Goal: Task Accomplishment & Management: Manage account settings

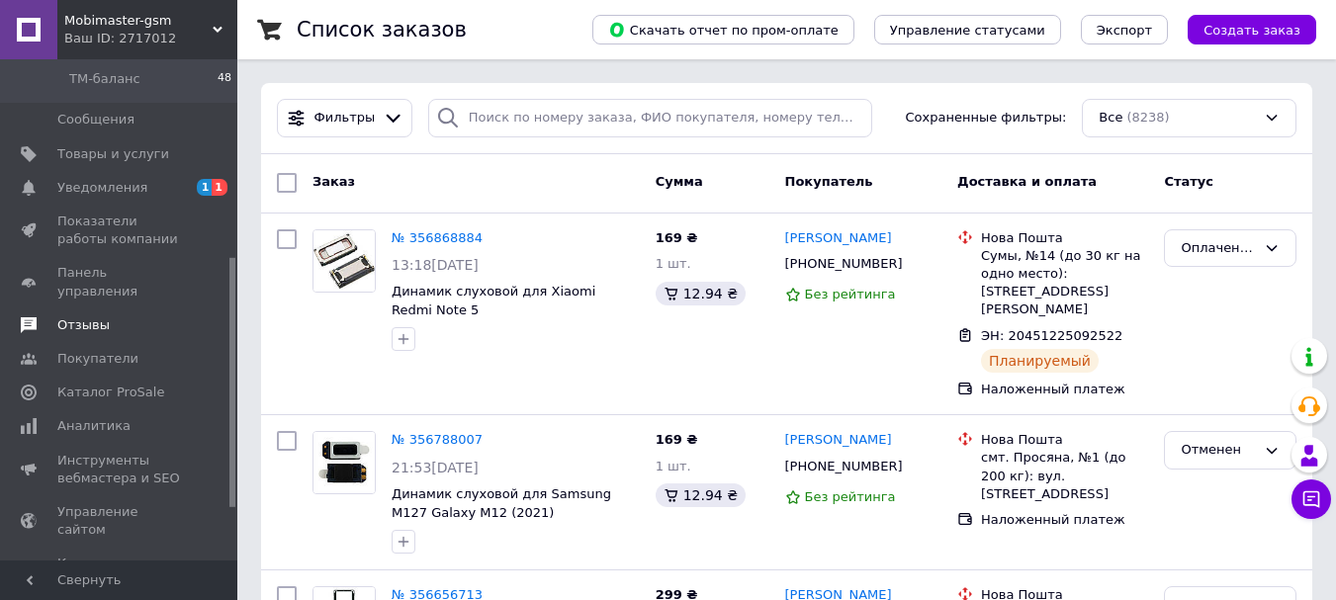
click at [84, 316] on span "Отзывы" at bounding box center [83, 325] width 52 height 18
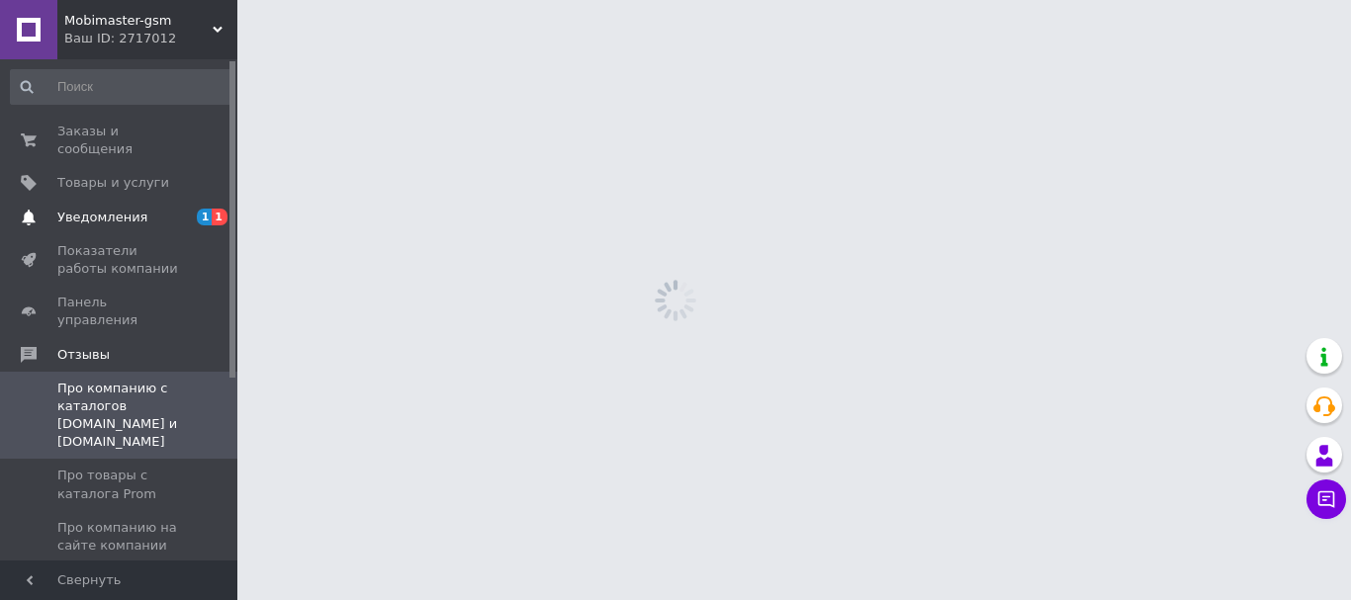
click at [102, 209] on span "Уведомления" at bounding box center [102, 218] width 90 height 18
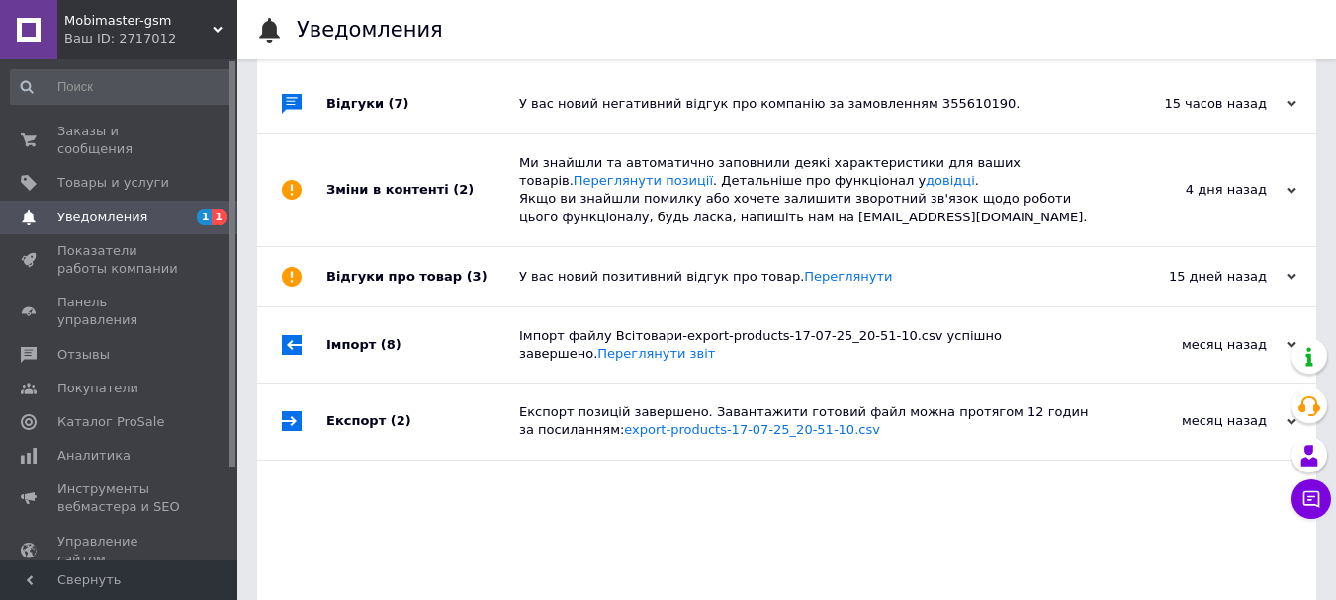
scroll to position [196, 0]
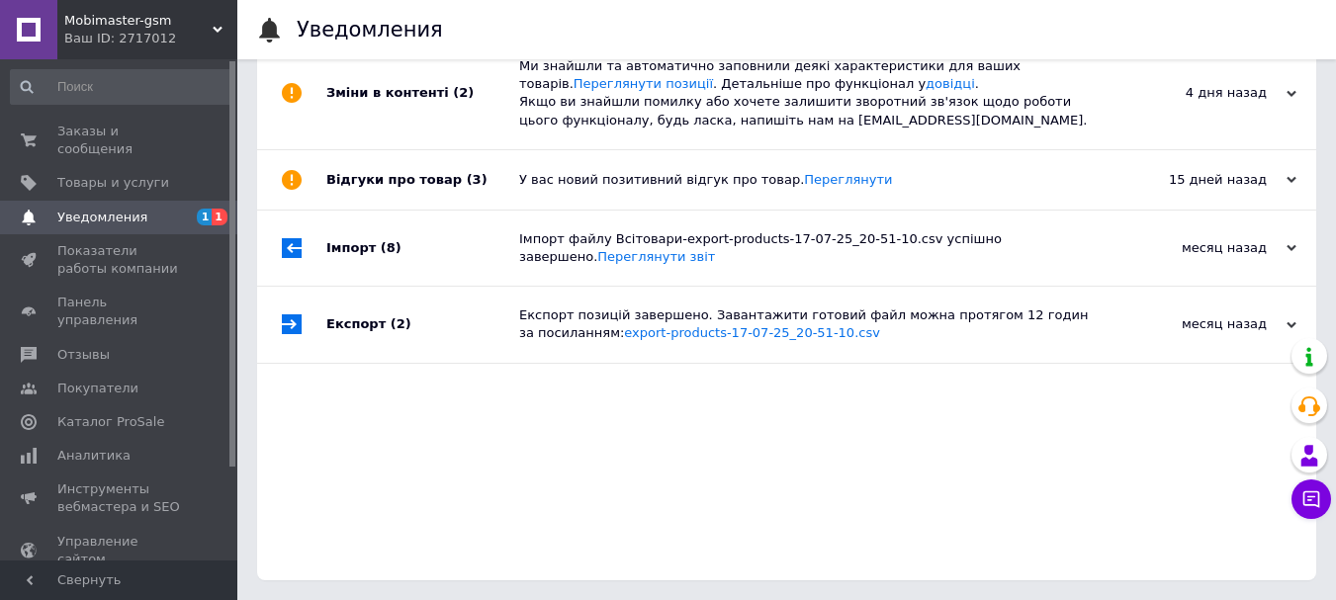
click at [1286, 180] on div "15 дней назад" at bounding box center [1198, 180] width 198 height 18
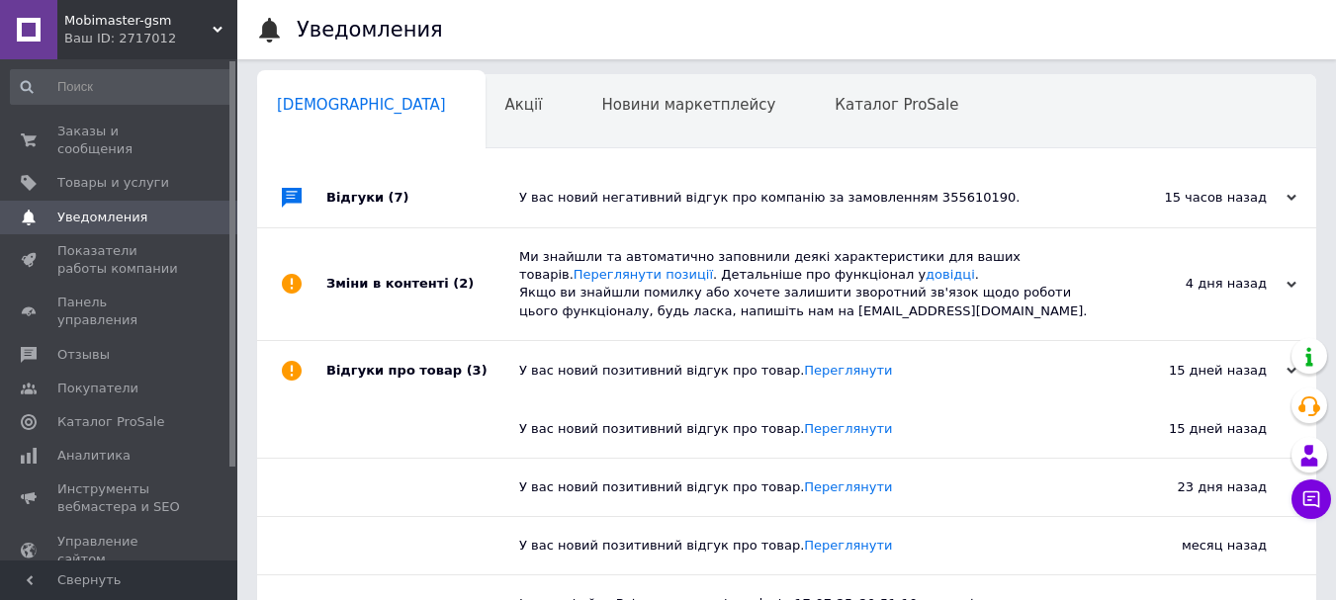
scroll to position [0, 0]
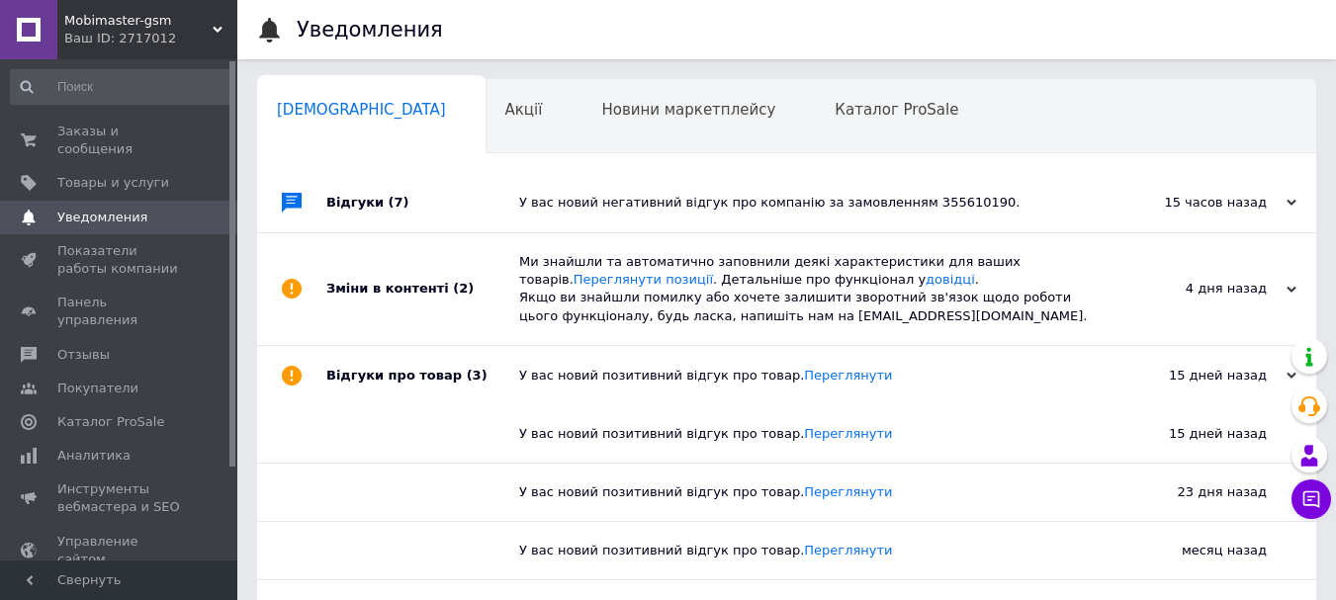
click at [358, 204] on div "Відгуки (7)" at bounding box center [422, 202] width 193 height 59
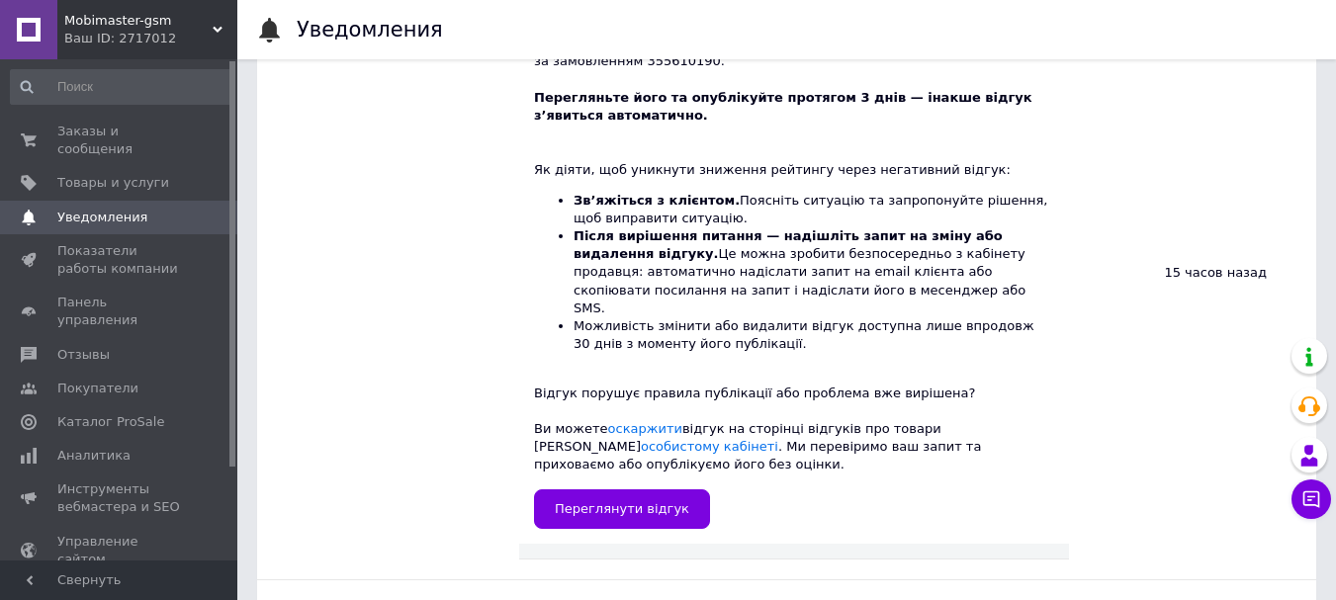
scroll to position [297, 0]
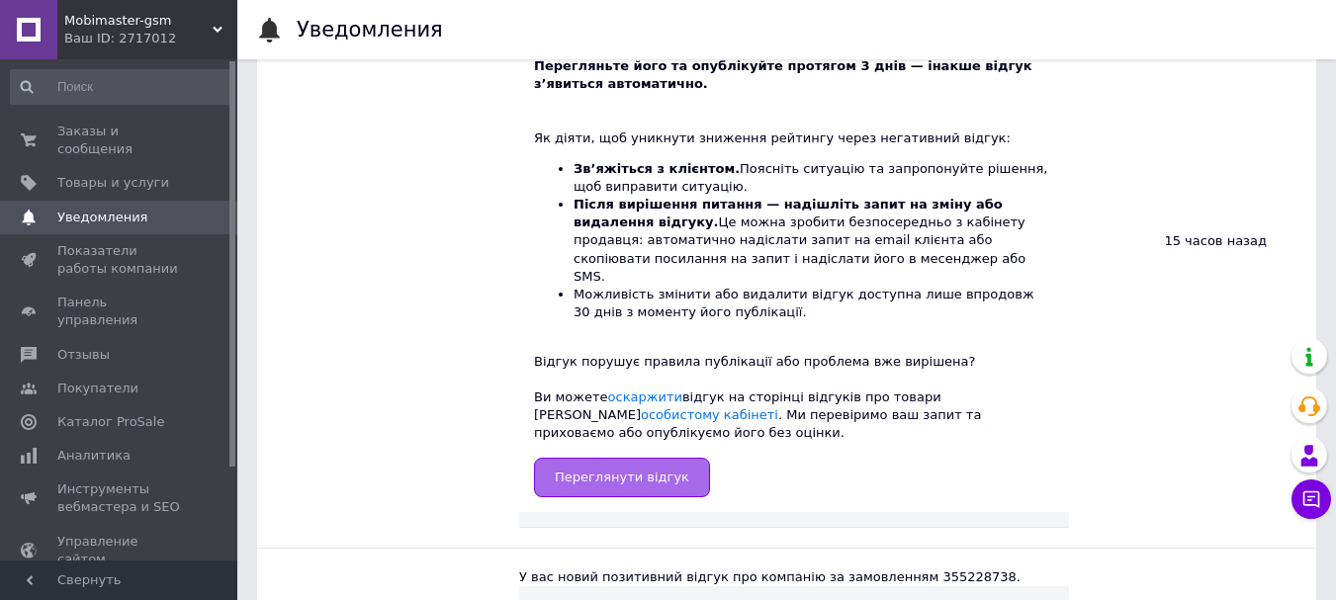
click at [606, 470] on span "Переглянути відгук" at bounding box center [622, 477] width 134 height 15
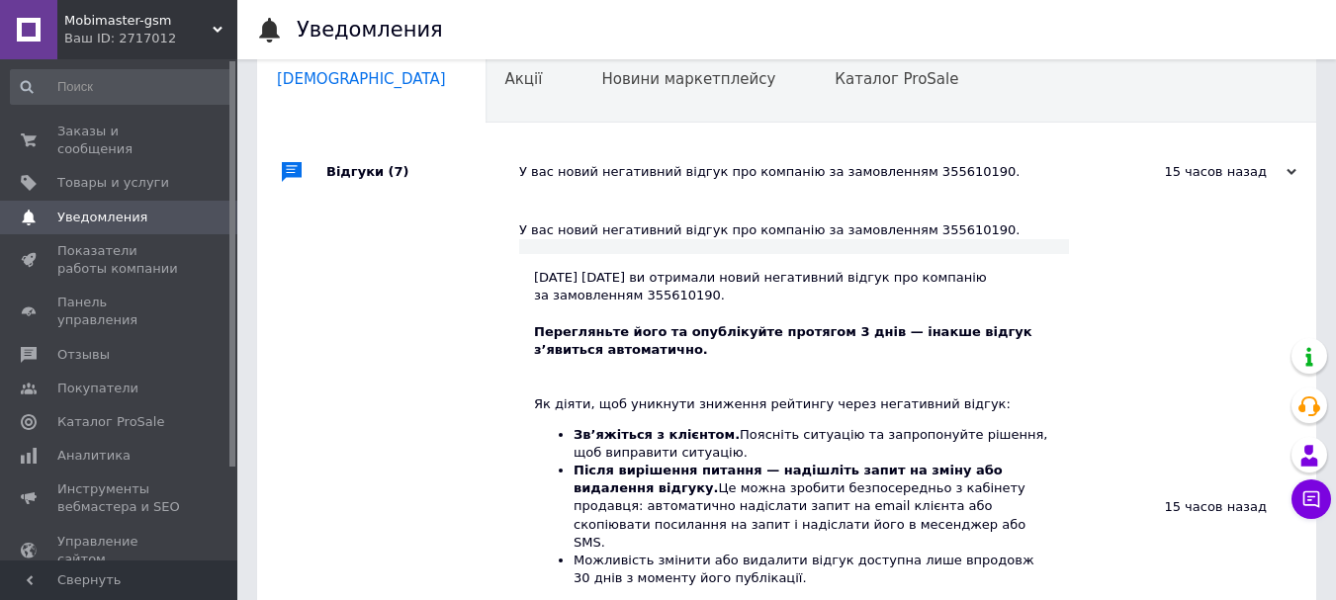
scroll to position [0, 0]
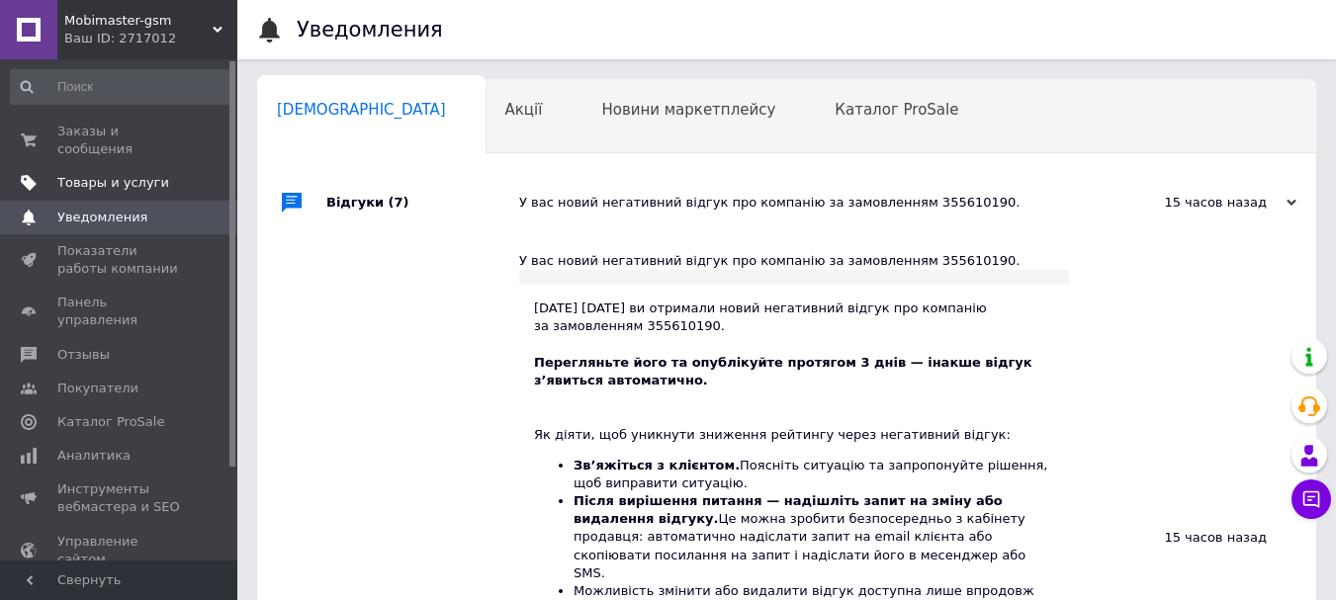
click at [118, 174] on span "Товары и услуги" at bounding box center [113, 183] width 112 height 18
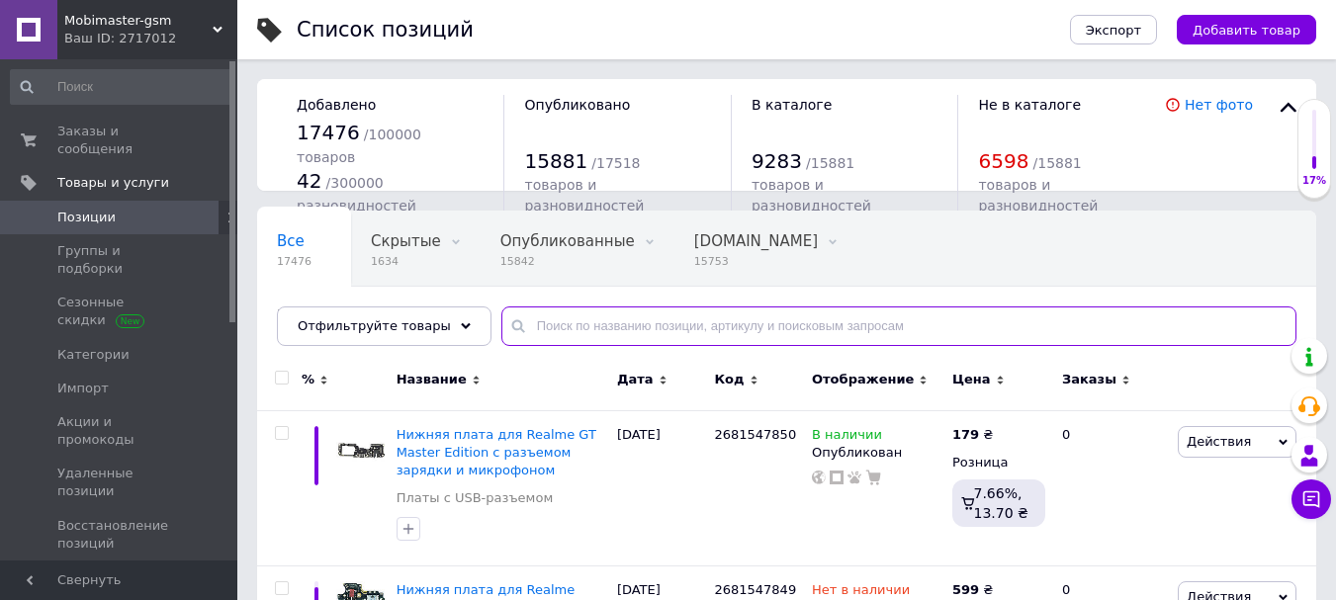
click at [587, 326] on input "text" at bounding box center [898, 327] width 795 height 40
type input "и"
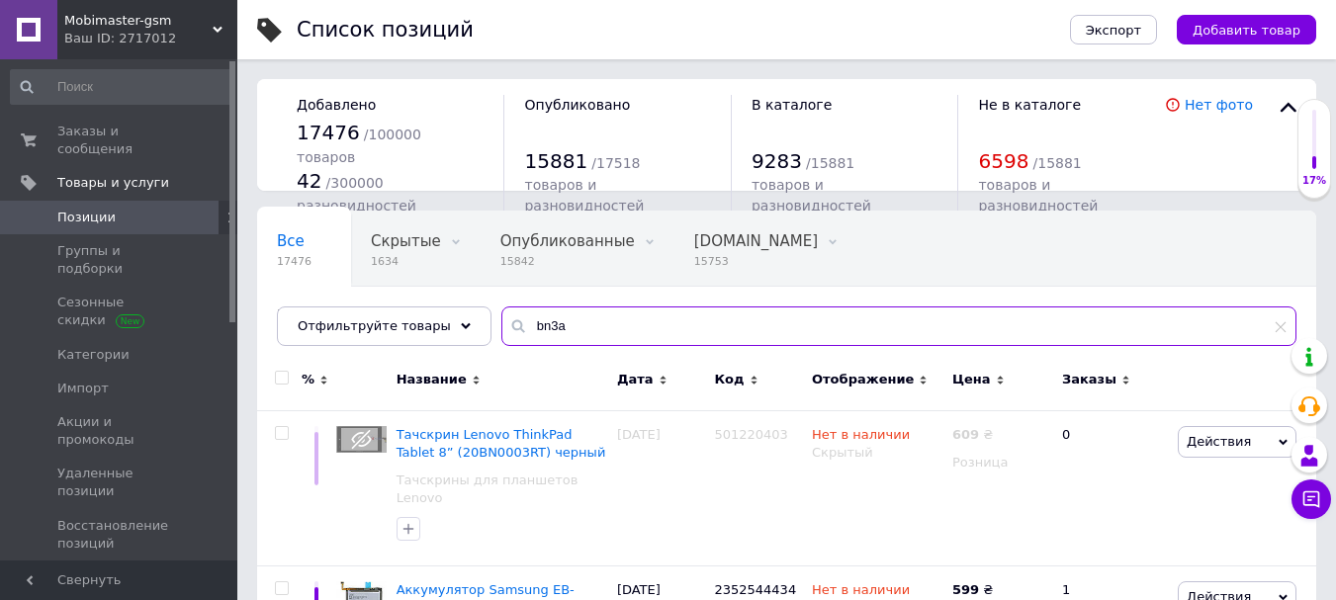
click at [533, 323] on input "bn3a" at bounding box center [898, 327] width 795 height 40
click at [528, 324] on input "bn3a" at bounding box center [898, 327] width 795 height 40
type input "bn 3a"
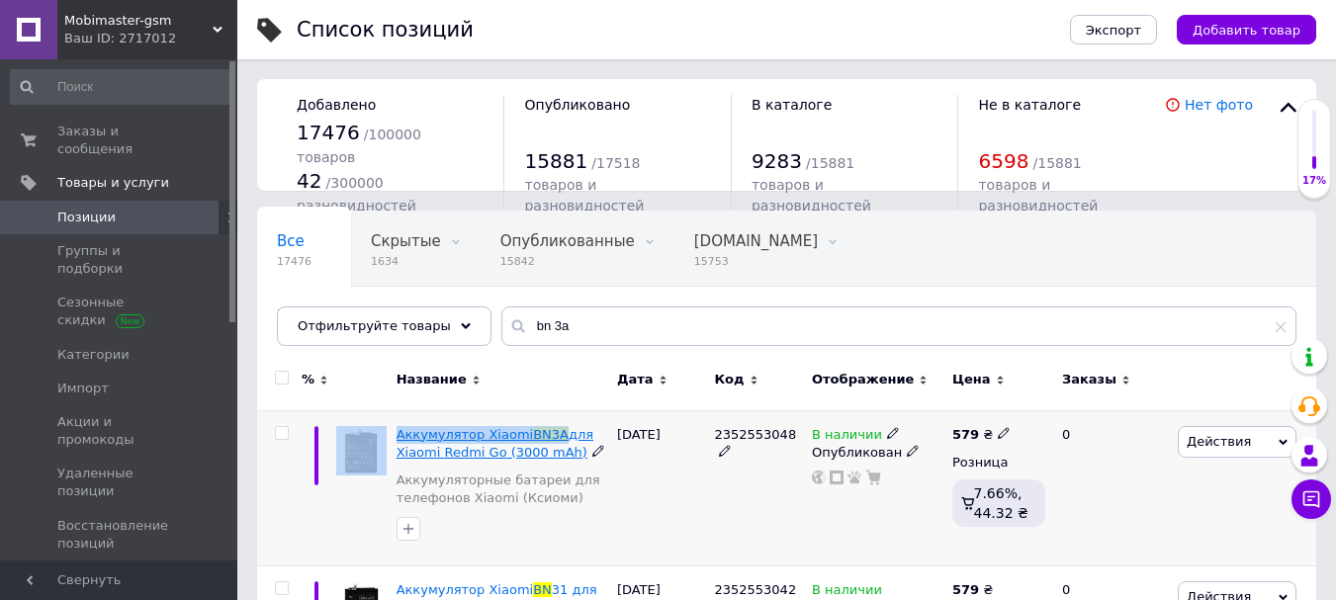
drag, startPoint x: 390, startPoint y: 436, endPoint x: 550, endPoint y: 437, distance: 160.2
click at [550, 437] on div "Аккумулятор Xiaomi BN 3A для Xiaomi Redmi Go (3000 mAh) Аккумуляторные батареи …" at bounding box center [786, 488] width 1059 height 156
copy div "Аккумулятор Xiaomi BN 3A"
click at [999, 432] on icon at bounding box center [1004, 433] width 12 height 12
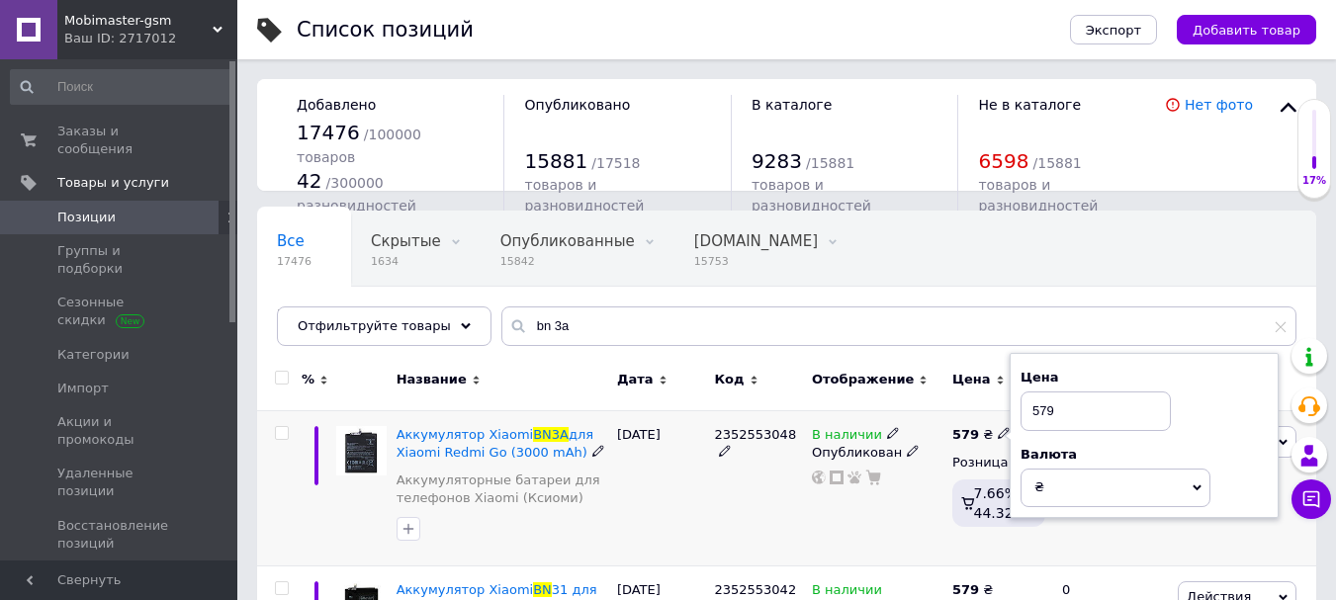
drag, startPoint x: 1098, startPoint y: 417, endPoint x: 1040, endPoint y: 406, distance: 58.4
click at [1040, 406] on input "579" at bounding box center [1095, 412] width 150 height 40
type input "539"
click at [1227, 434] on div "Цена 539 Валюта ₴ $ € CHF £ ¥ PLN ₸ MDL HUF KGS CN¥ TRY ₩ lei" at bounding box center [1143, 438] width 247 height 138
click at [794, 539] on div "2352553048" at bounding box center [758, 488] width 98 height 156
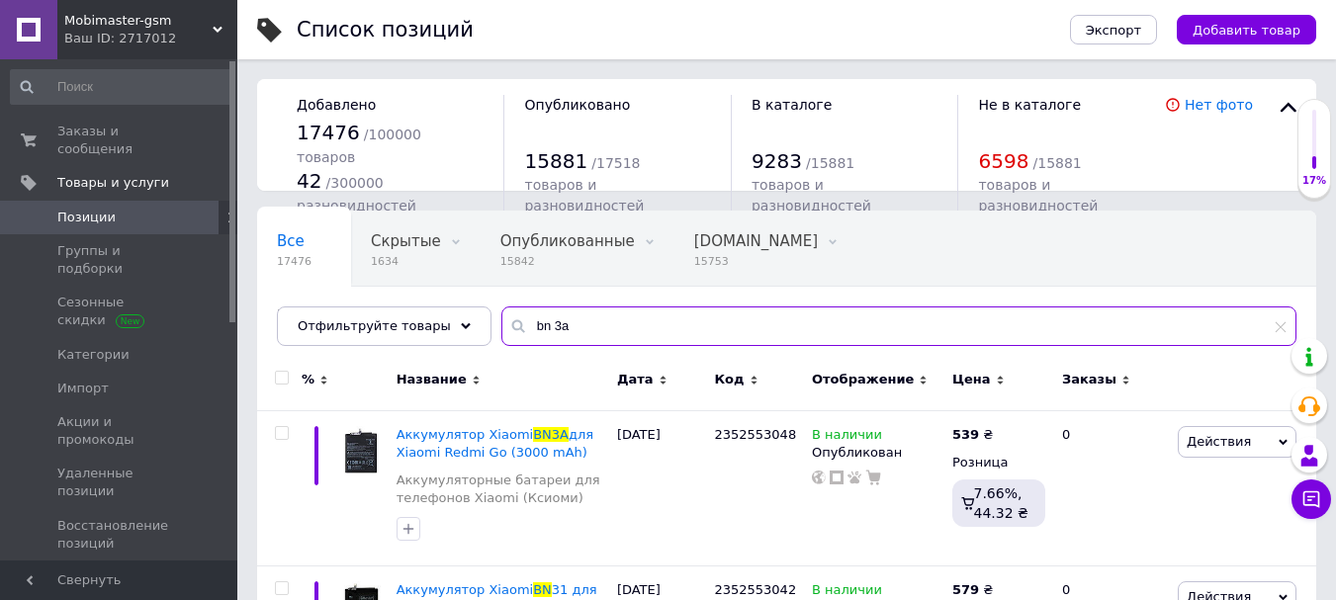
drag, startPoint x: 560, startPoint y: 322, endPoint x: 545, endPoint y: 320, distance: 15.0
click at [540, 322] on input "bn 3a" at bounding box center [898, 327] width 795 height 40
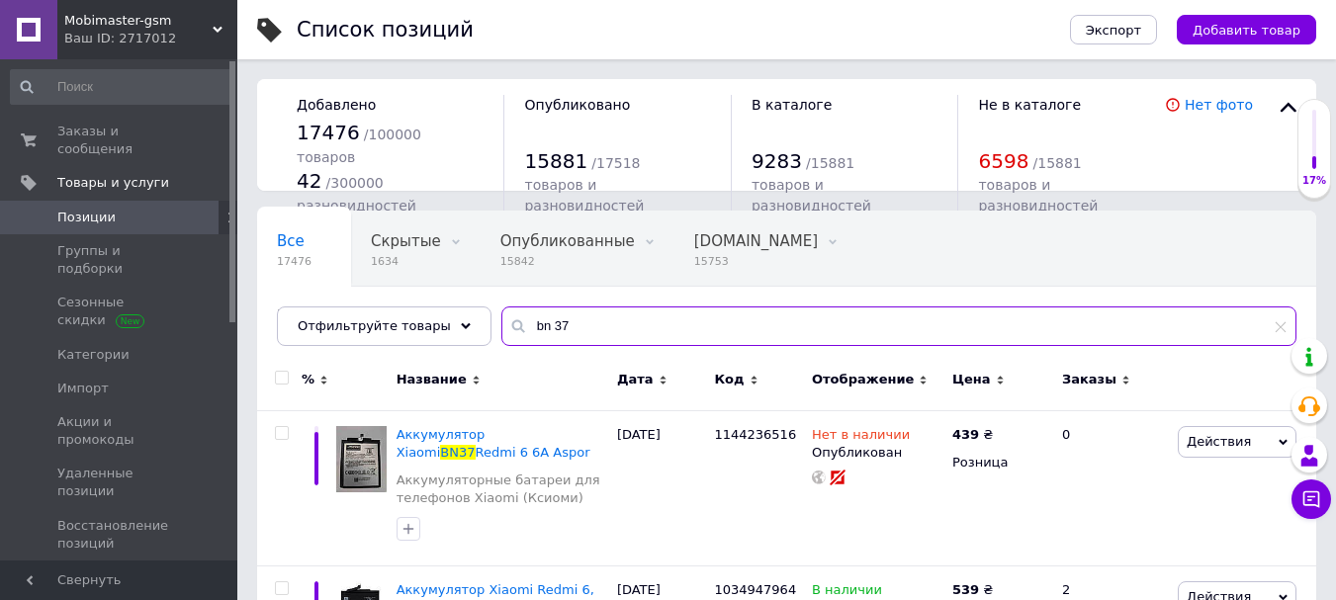
drag, startPoint x: 555, startPoint y: 322, endPoint x: 512, endPoint y: 318, distance: 42.7
click at [512, 318] on input "bn 37" at bounding box center [898, 327] width 795 height 40
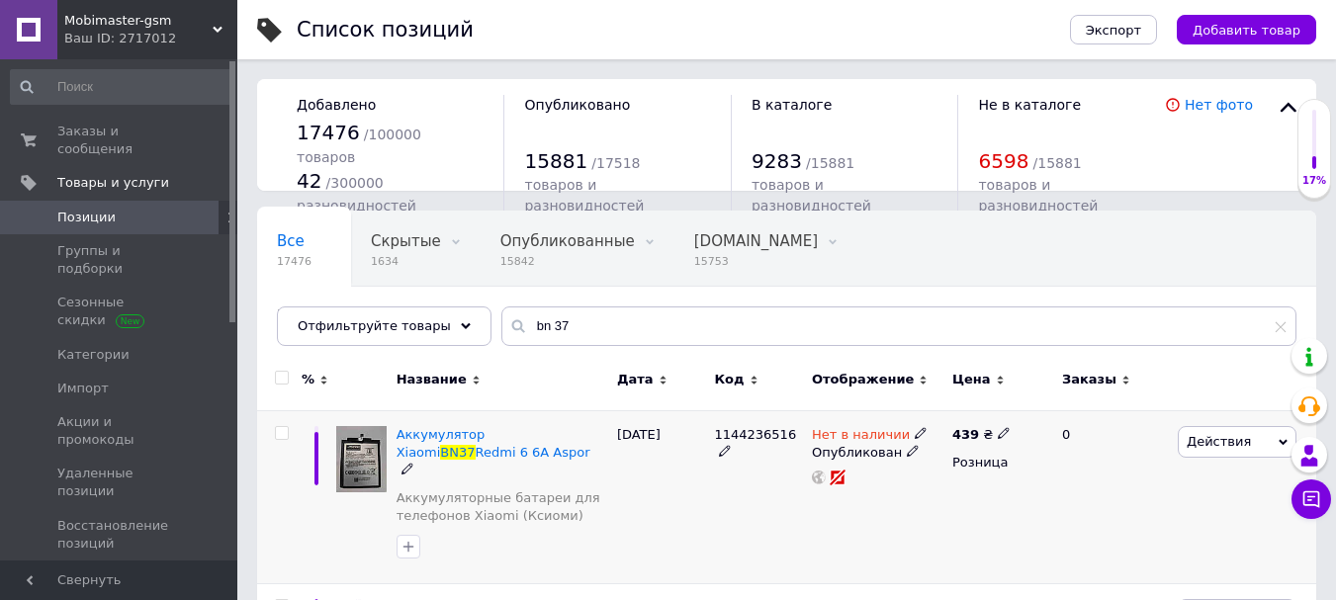
click at [915, 430] on icon at bounding box center [921, 433] width 12 height 12
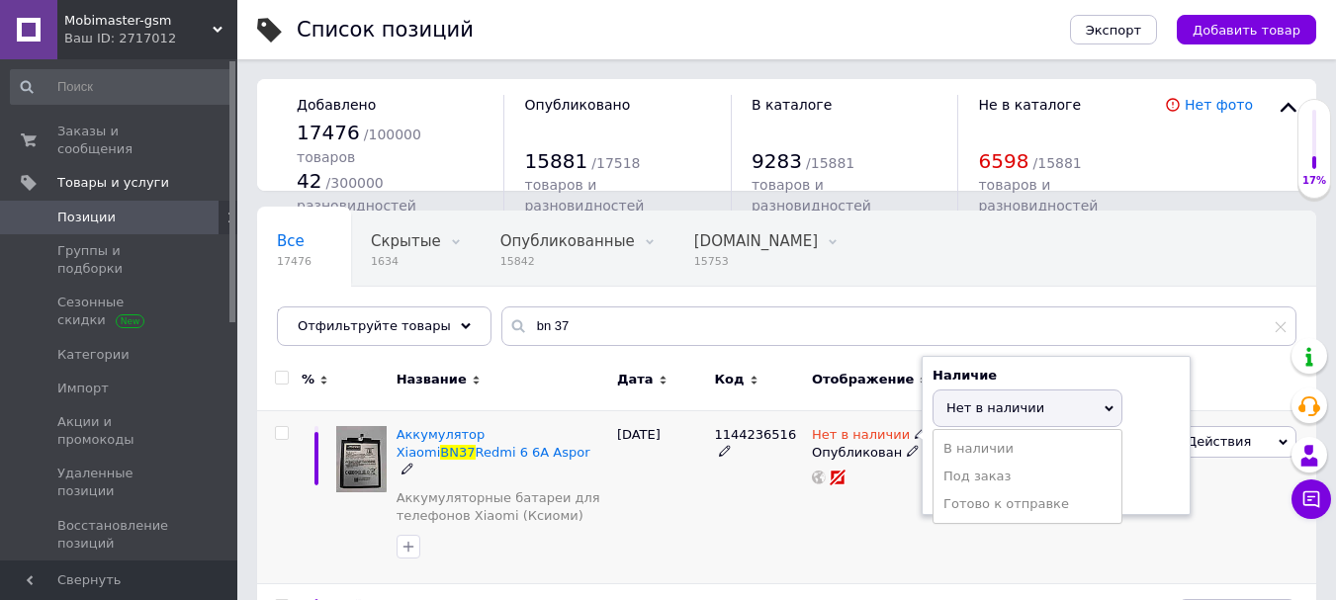
click at [1211, 519] on div "Действия Редактировать Поднять в начало группы Копировать Скидка Подарок Сопутс…" at bounding box center [1244, 497] width 143 height 174
click at [1225, 501] on div "Действия Редактировать Поднять в начало группы Копировать Скидка Подарок Сопутс…" at bounding box center [1244, 497] width 143 height 174
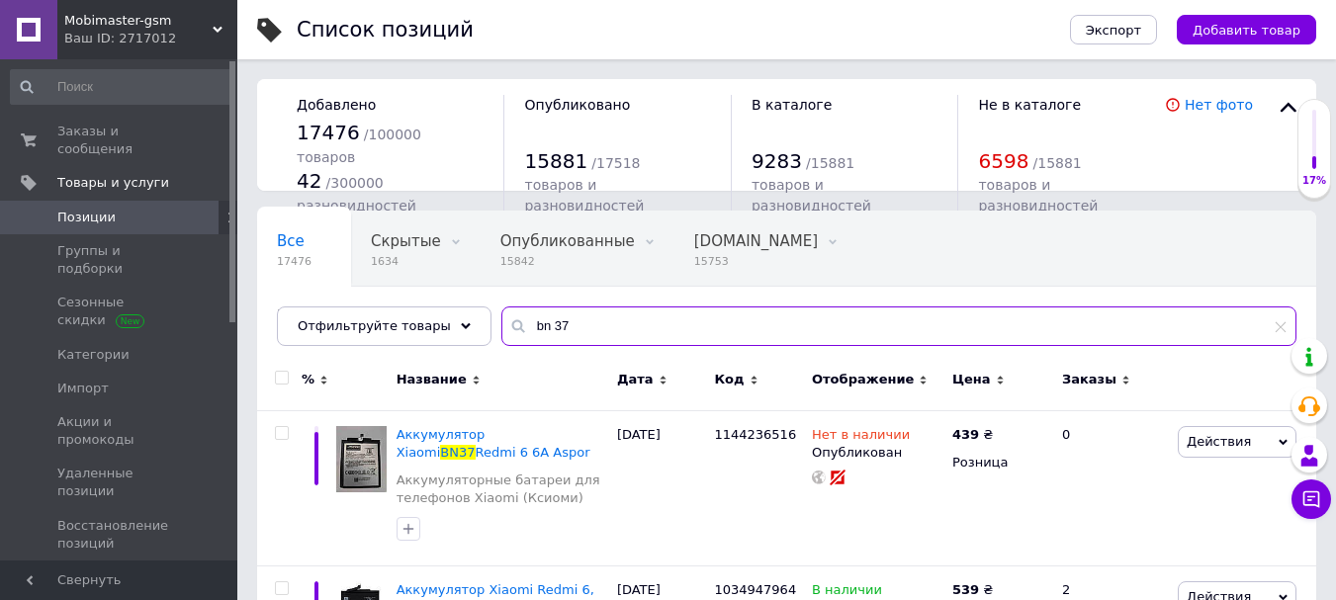
click at [566, 325] on input "bn 37" at bounding box center [898, 327] width 795 height 40
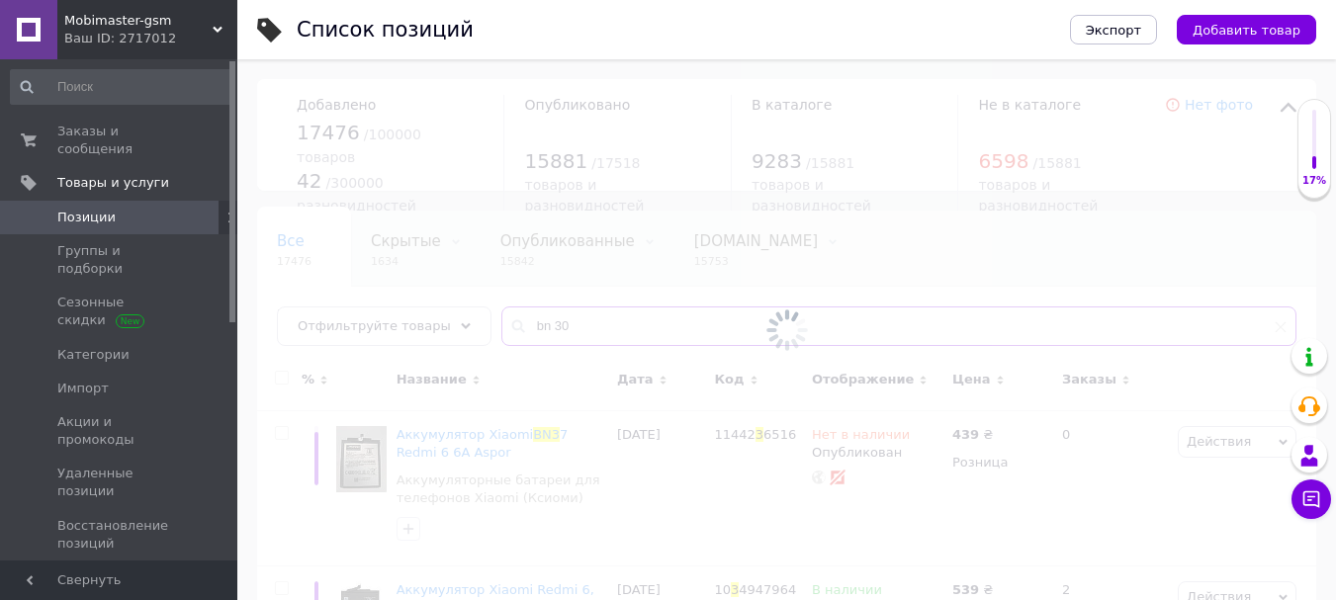
type input "bn 30"
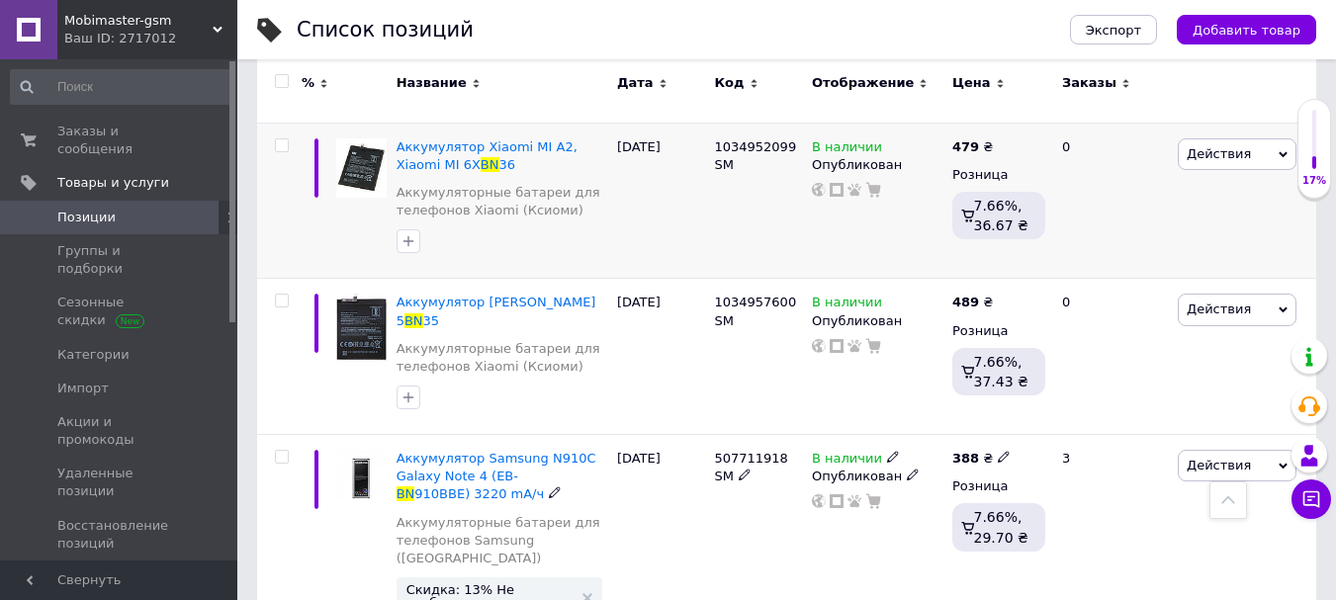
scroll to position [3131, 0]
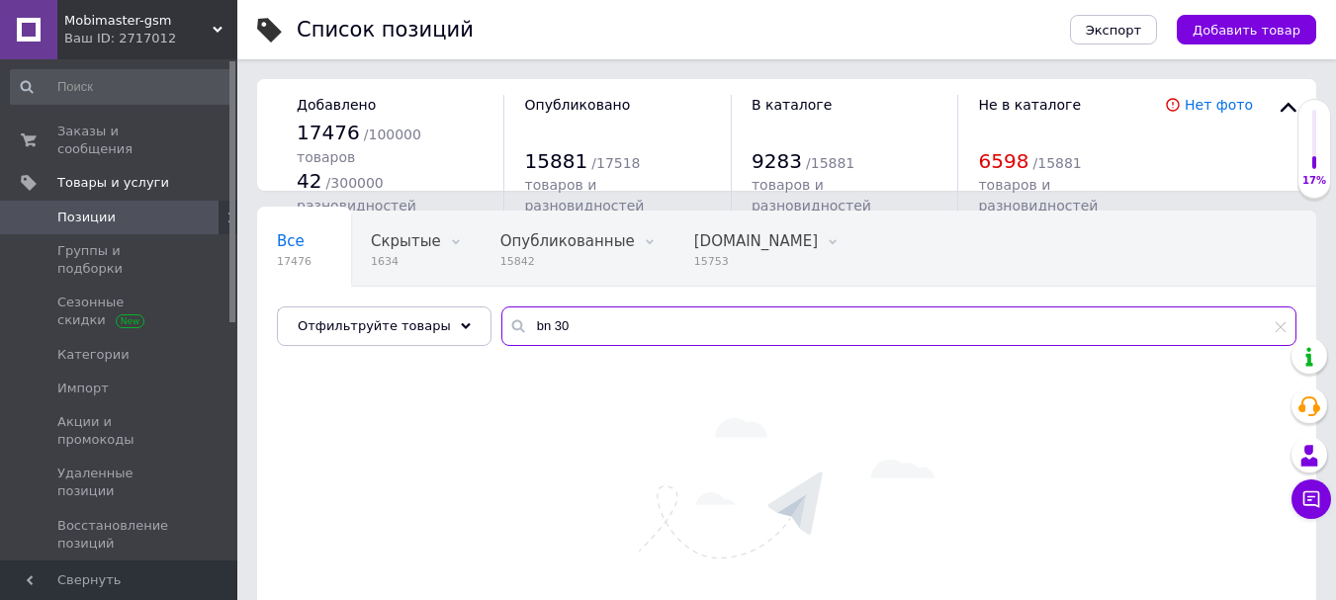
click at [556, 325] on input "bn 30" at bounding box center [898, 327] width 795 height 40
click at [110, 209] on span "Позиции" at bounding box center [86, 218] width 58 height 18
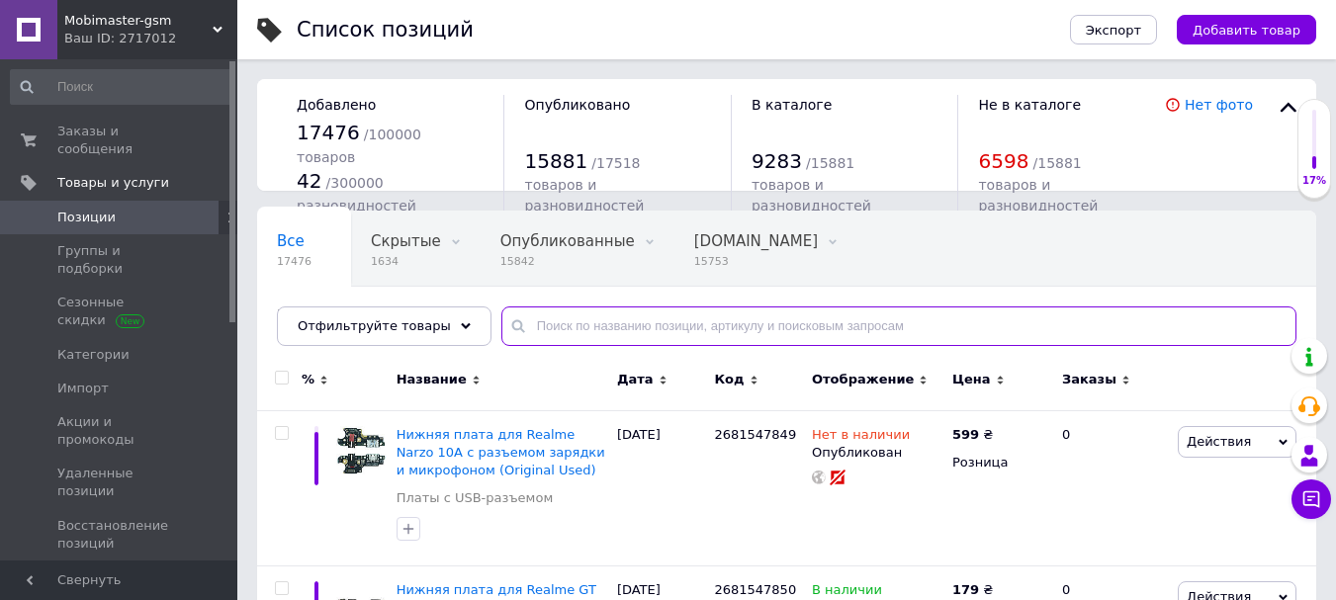
click at [571, 325] on input "text" at bounding box center [898, 327] width 795 height 40
paste input "bn 37"
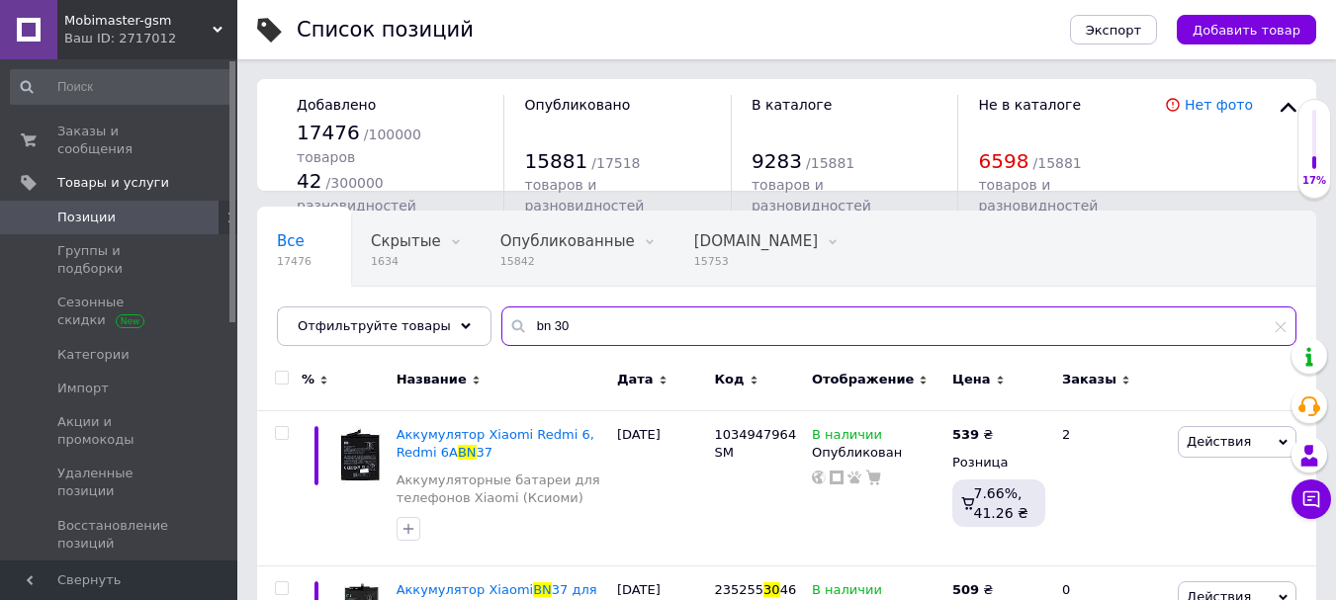
click at [534, 325] on input "bn 30" at bounding box center [898, 327] width 795 height 40
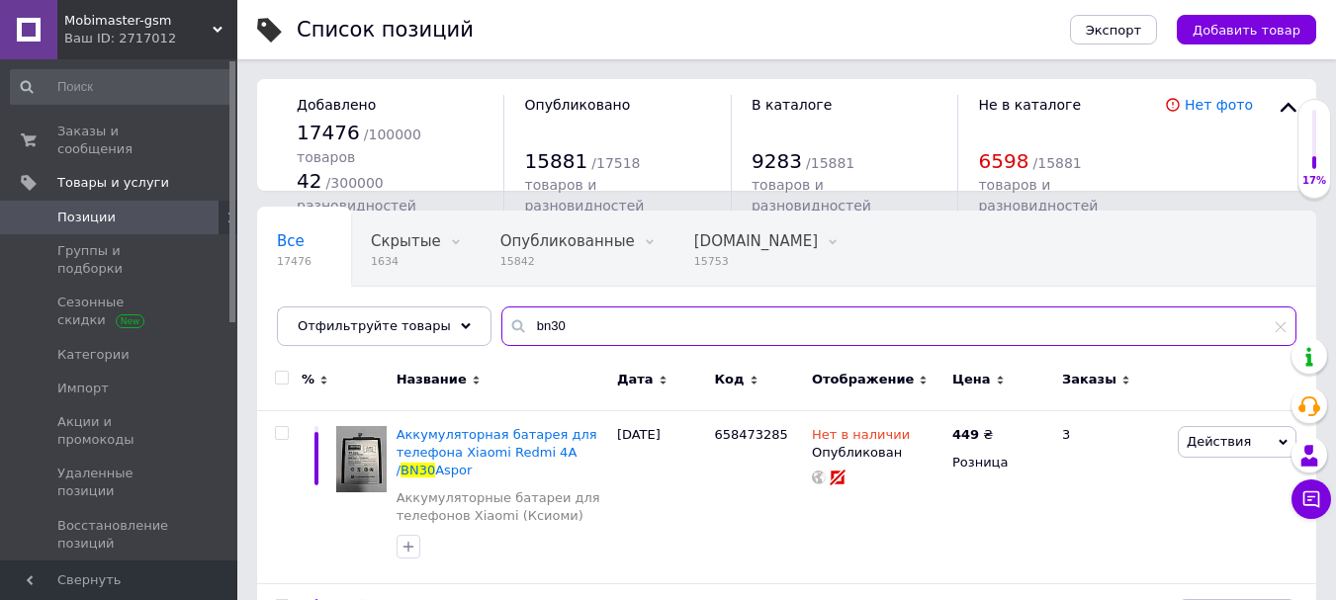
click at [564, 325] on input "bn30" at bounding box center [898, 327] width 795 height 40
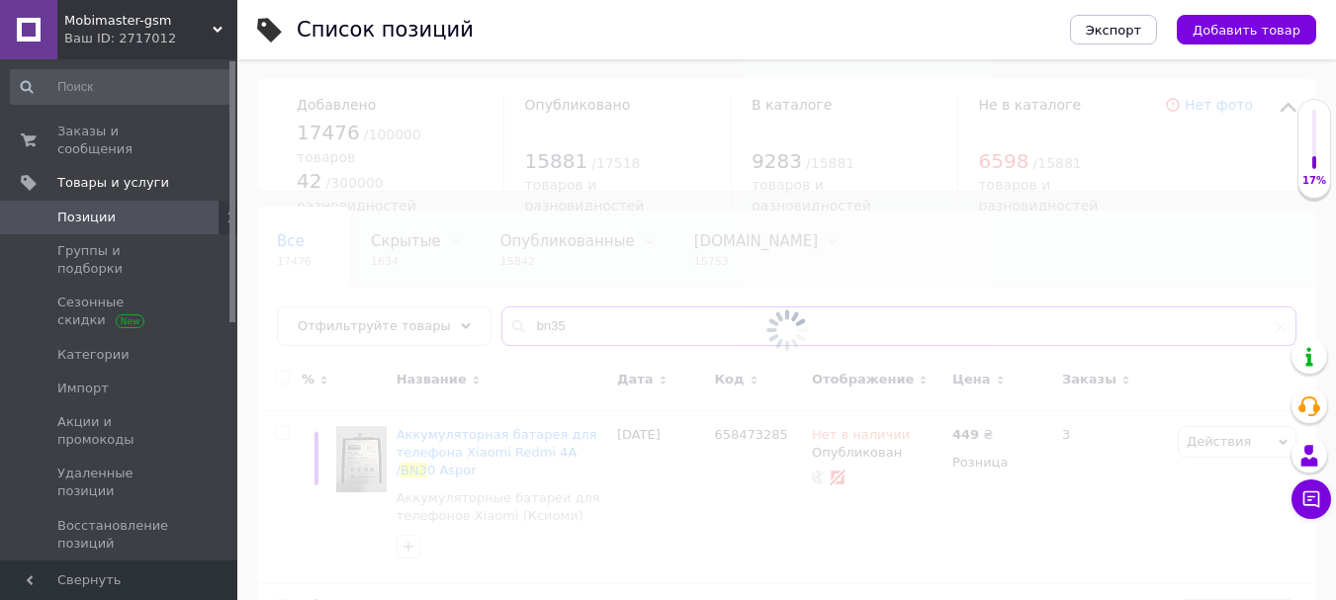
type input "bn35"
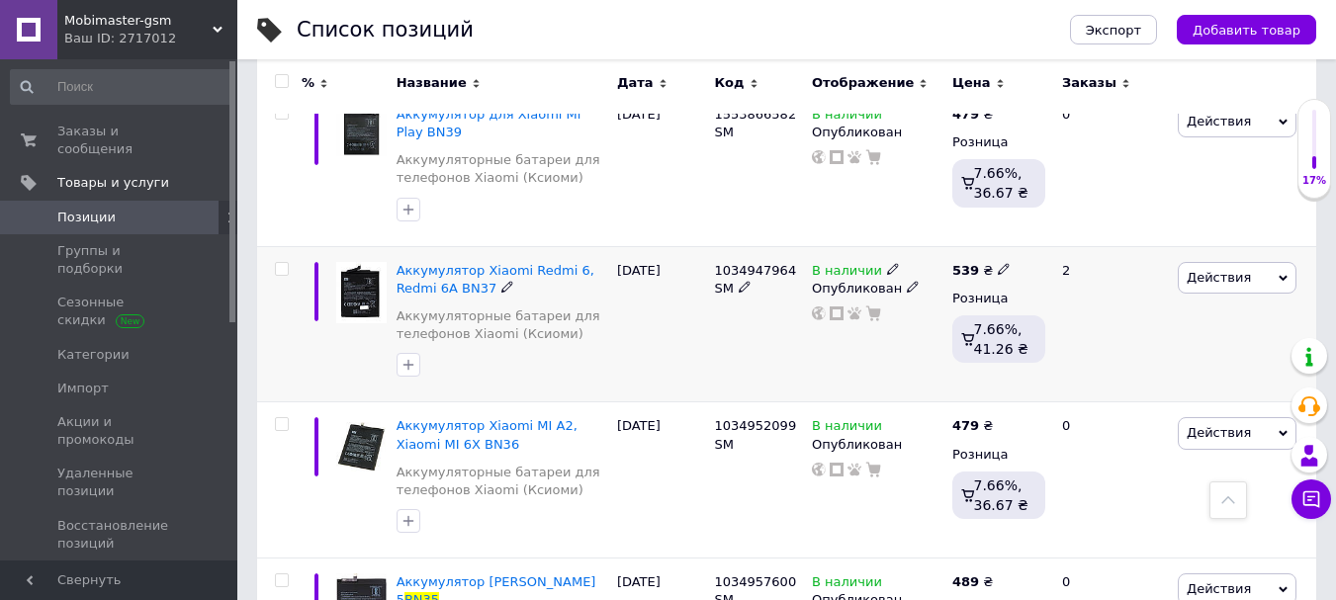
scroll to position [3032, 0]
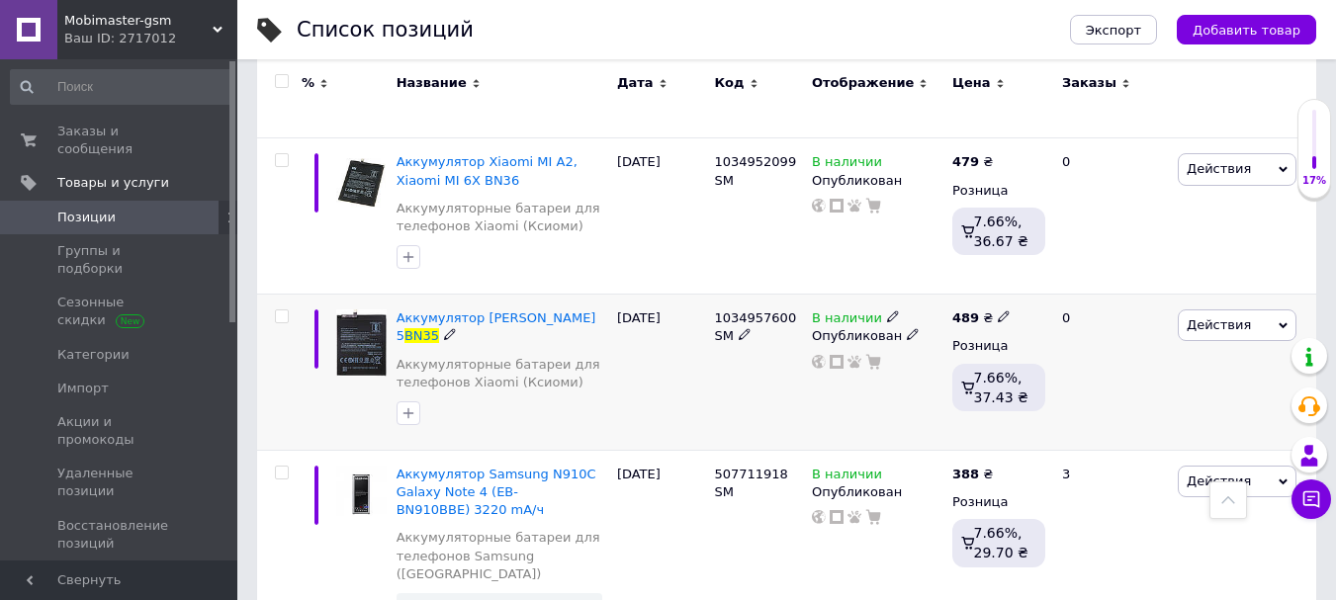
click at [887, 310] on icon at bounding box center [893, 316] width 12 height 12
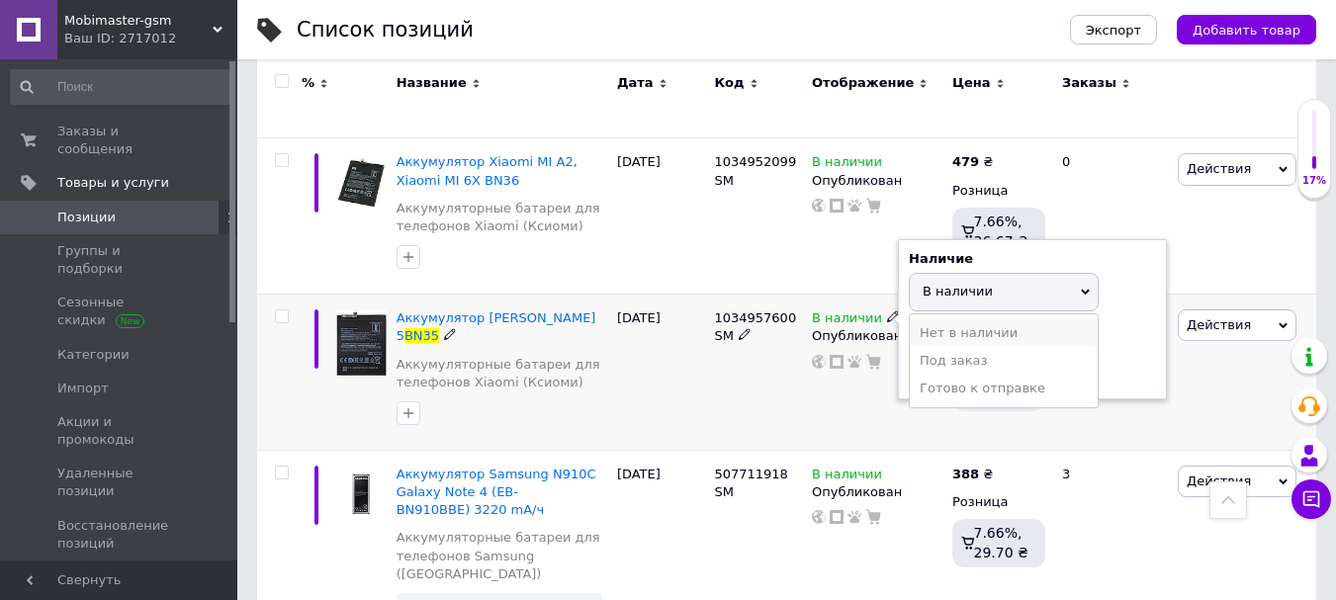
click at [971, 319] on li "Нет в наличии" at bounding box center [1004, 333] width 188 height 28
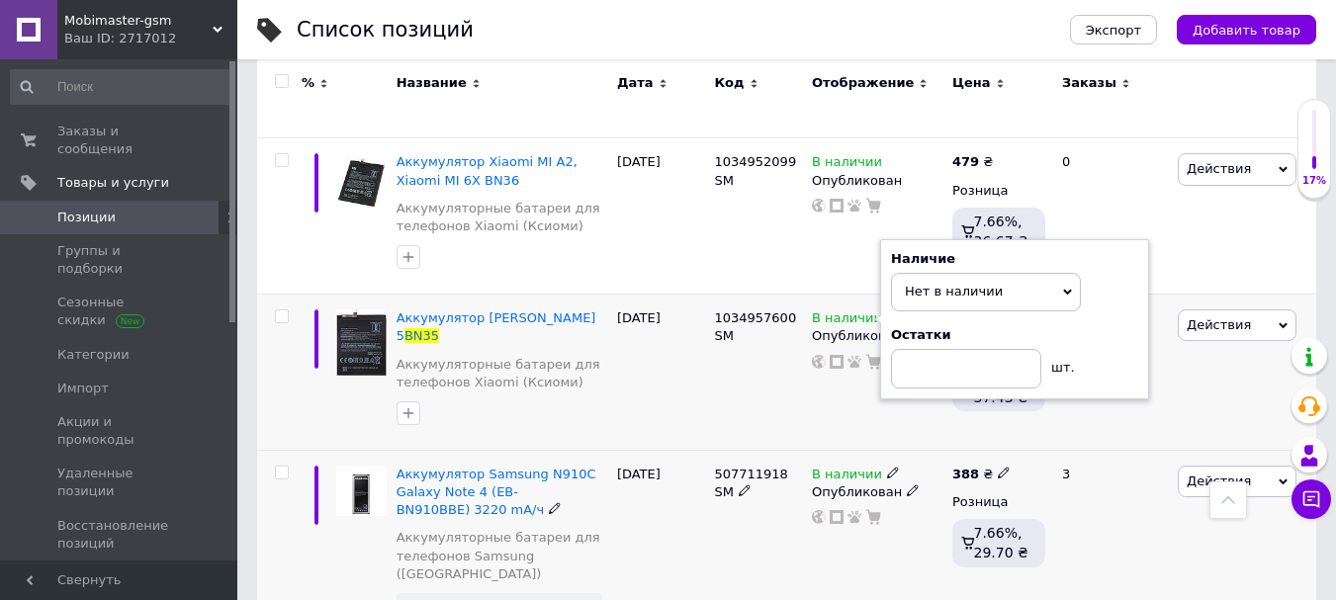
click at [718, 483] on div "507711918 SM" at bounding box center [758, 568] width 98 height 237
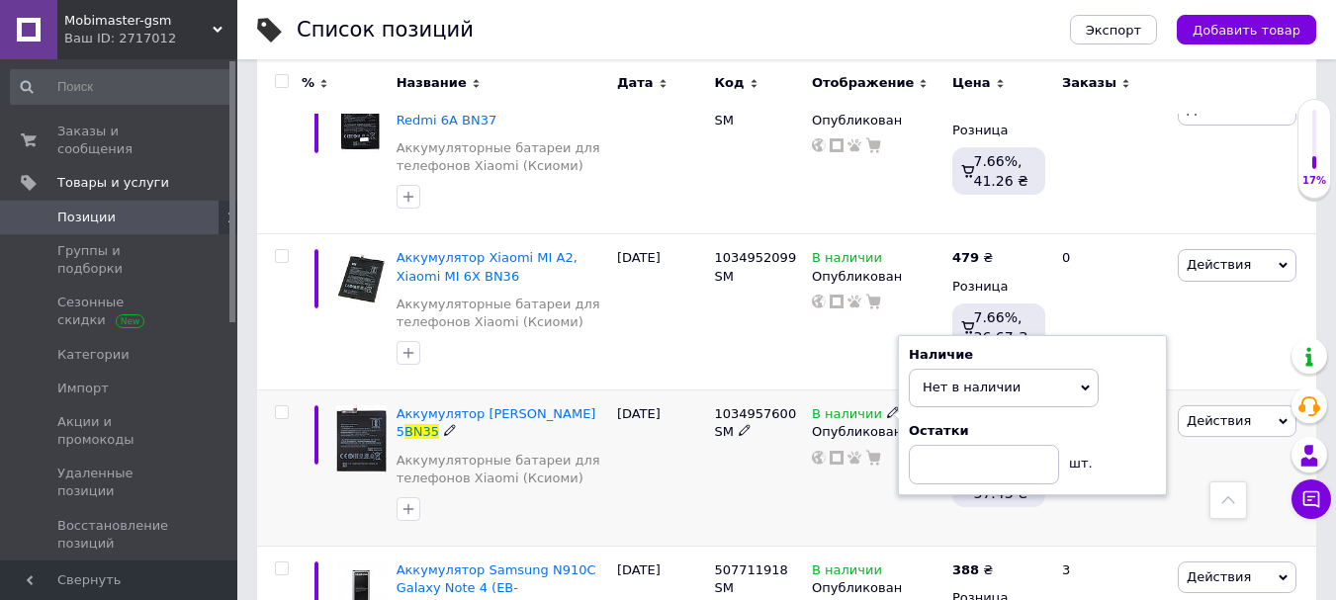
scroll to position [2834, 0]
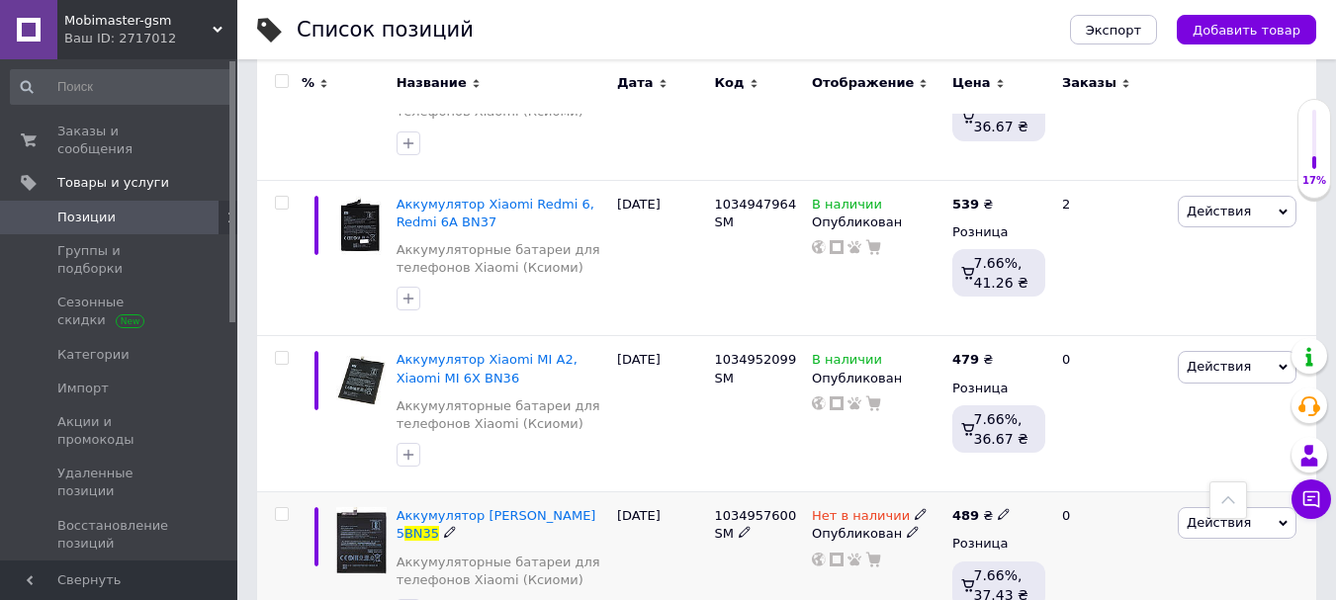
click at [1110, 503] on div "0" at bounding box center [1111, 570] width 123 height 156
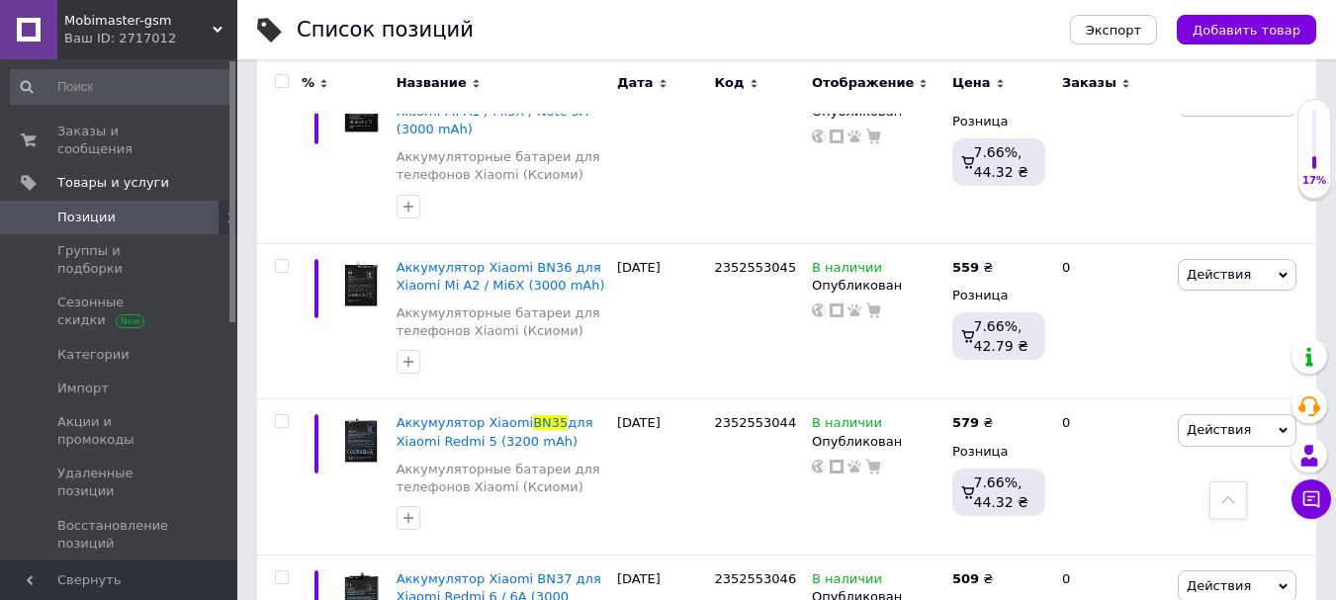
scroll to position [1746, 0]
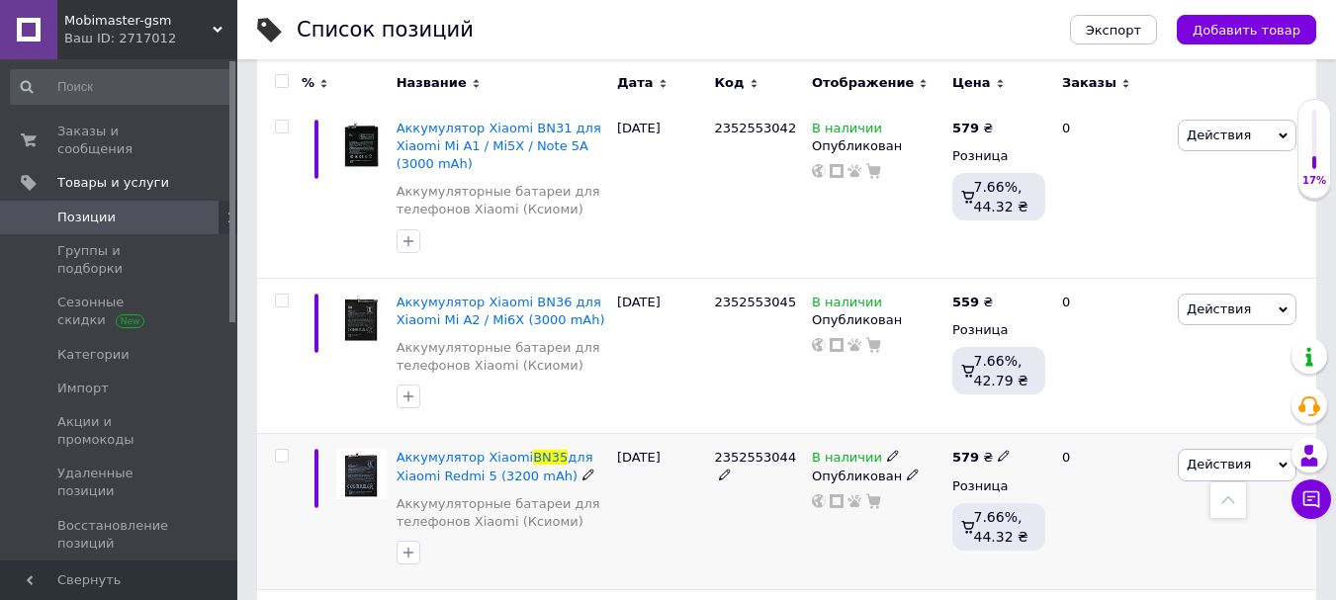
click at [998, 451] on use at bounding box center [1003, 456] width 11 height 11
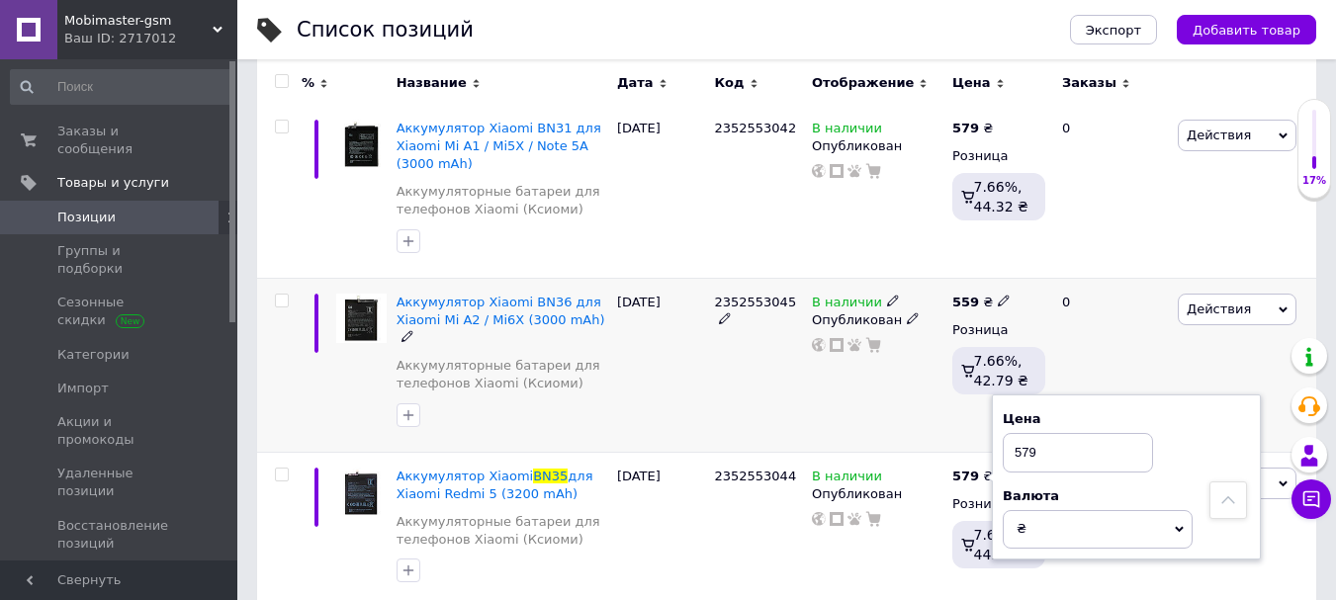
drag, startPoint x: 1060, startPoint y: 413, endPoint x: 888, endPoint y: 411, distance: 172.1
click at [884, 410] on div "% Название Дата Код Отображение Цена Заказы Аккумуляторная батарея BN57 Xiaomi …" at bounding box center [786, 300] width 1059 height 3381
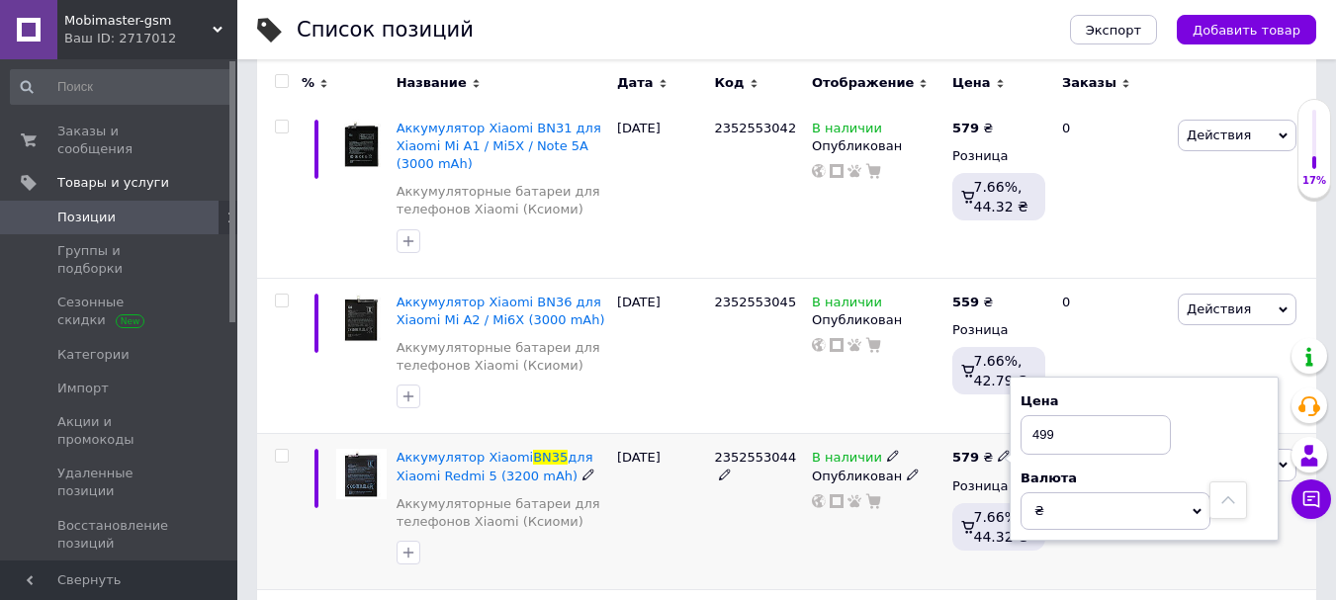
type input "499"
click at [1152, 470] on div "Валюта" at bounding box center [1143, 479] width 247 height 18
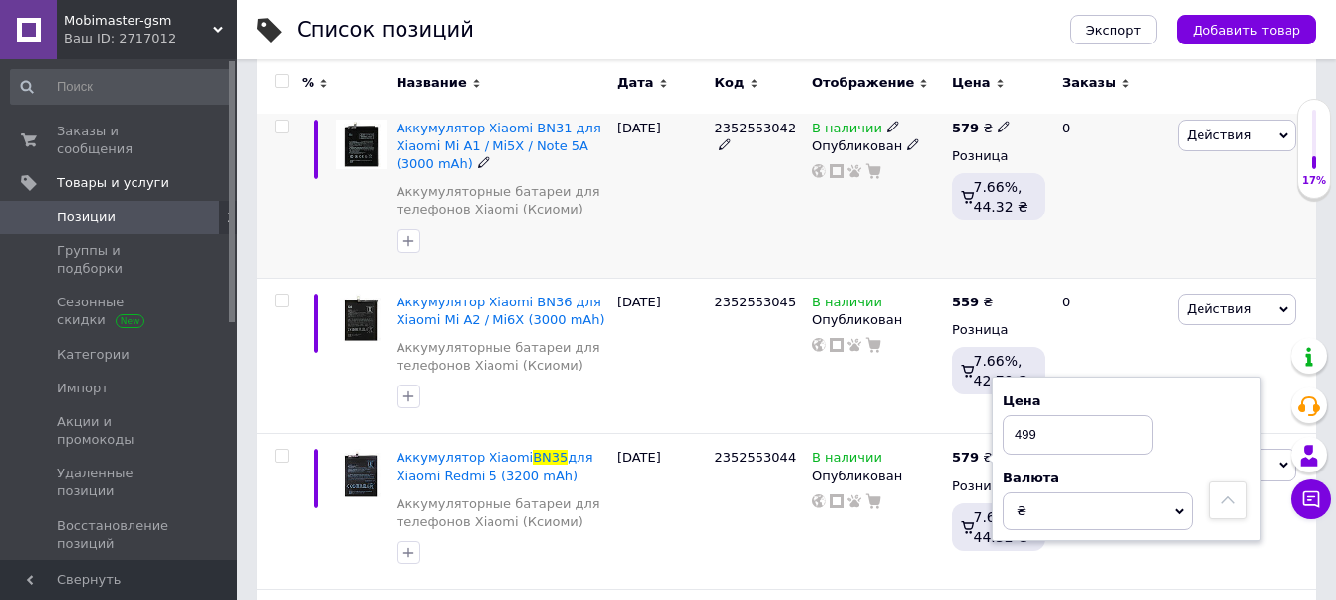
click at [1167, 219] on div "0" at bounding box center [1111, 191] width 123 height 174
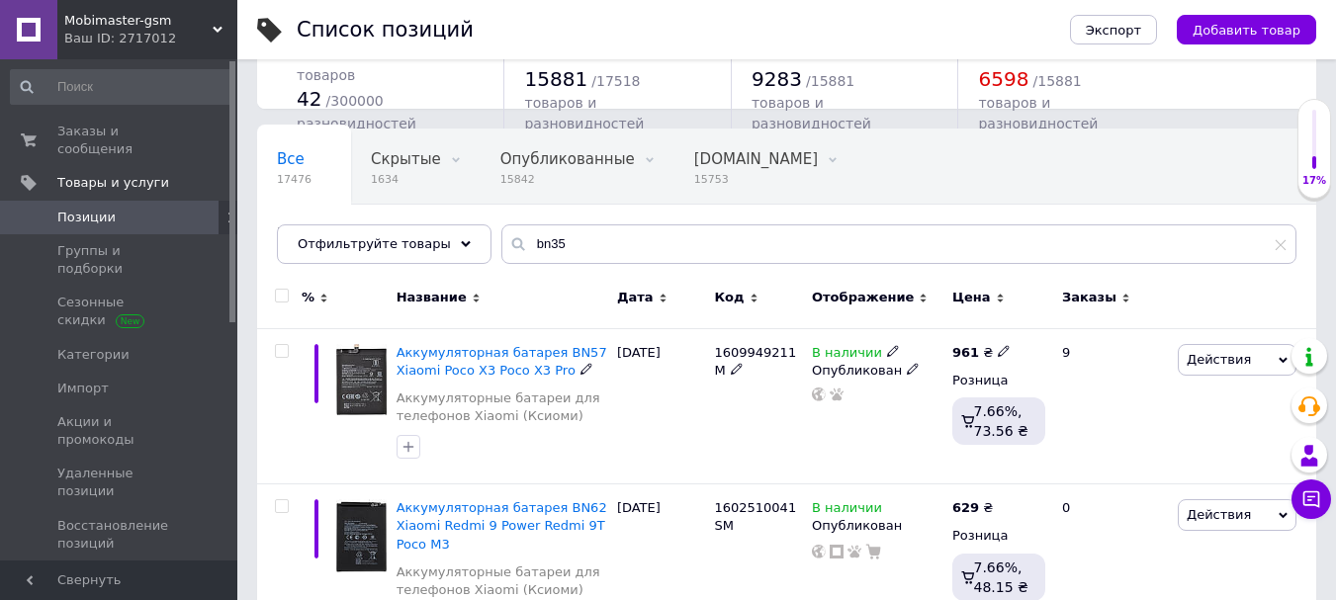
scroll to position [0, 0]
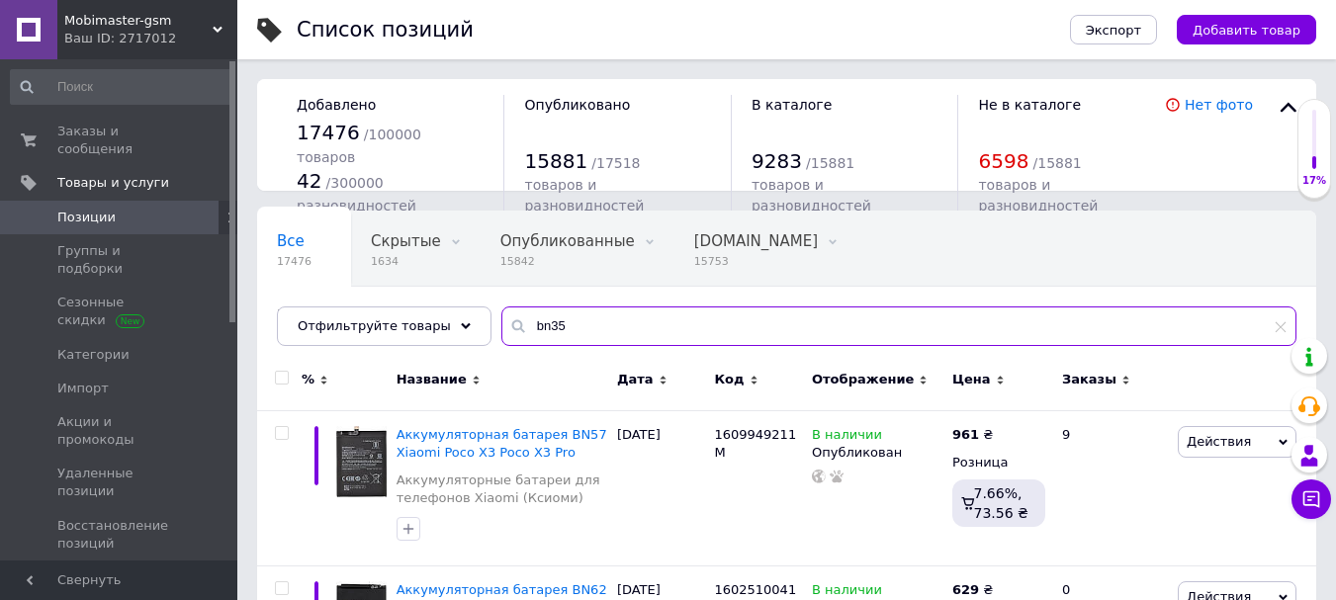
click at [595, 326] on input "bn35" at bounding box center [898, 327] width 795 height 40
type input "bn36"
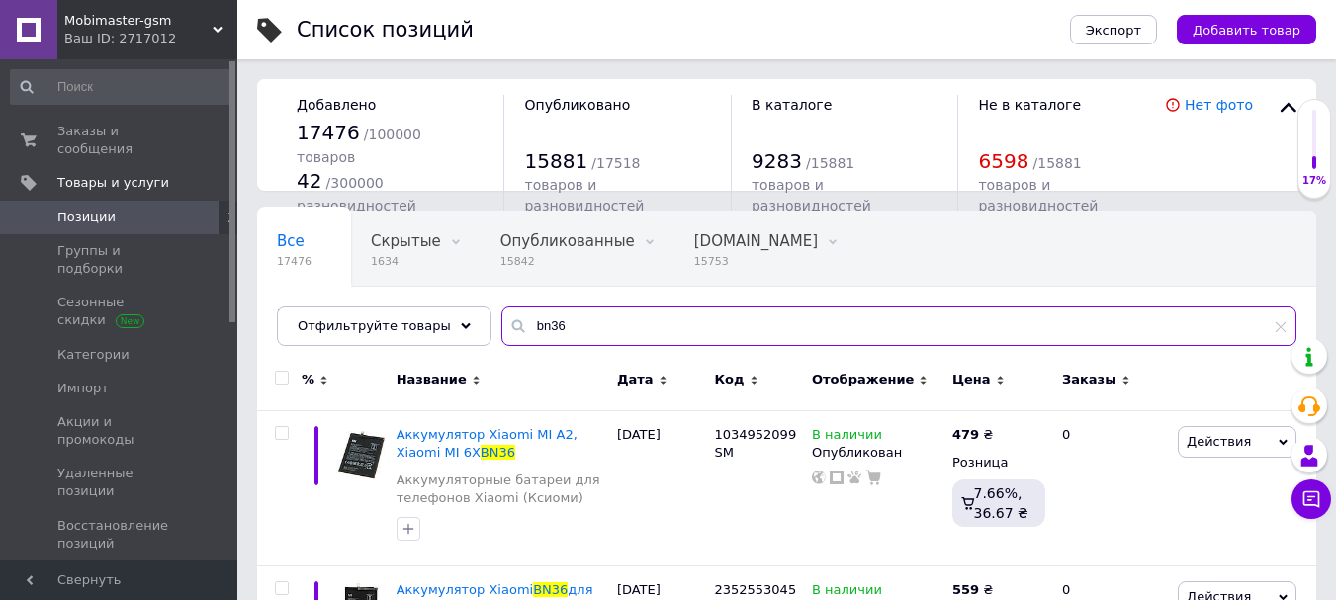
drag, startPoint x: 553, startPoint y: 330, endPoint x: 512, endPoint y: 322, distance: 41.3
click at [512, 322] on input "bn36" at bounding box center [898, 327] width 795 height 40
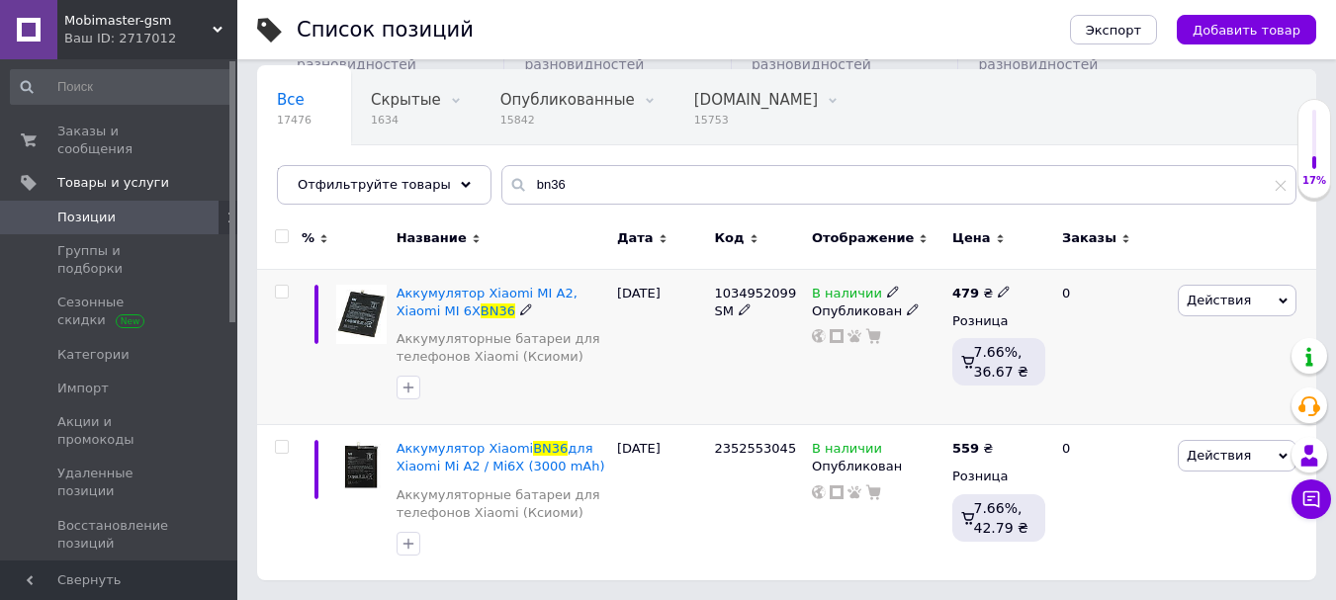
click at [887, 291] on icon at bounding box center [893, 292] width 12 height 12
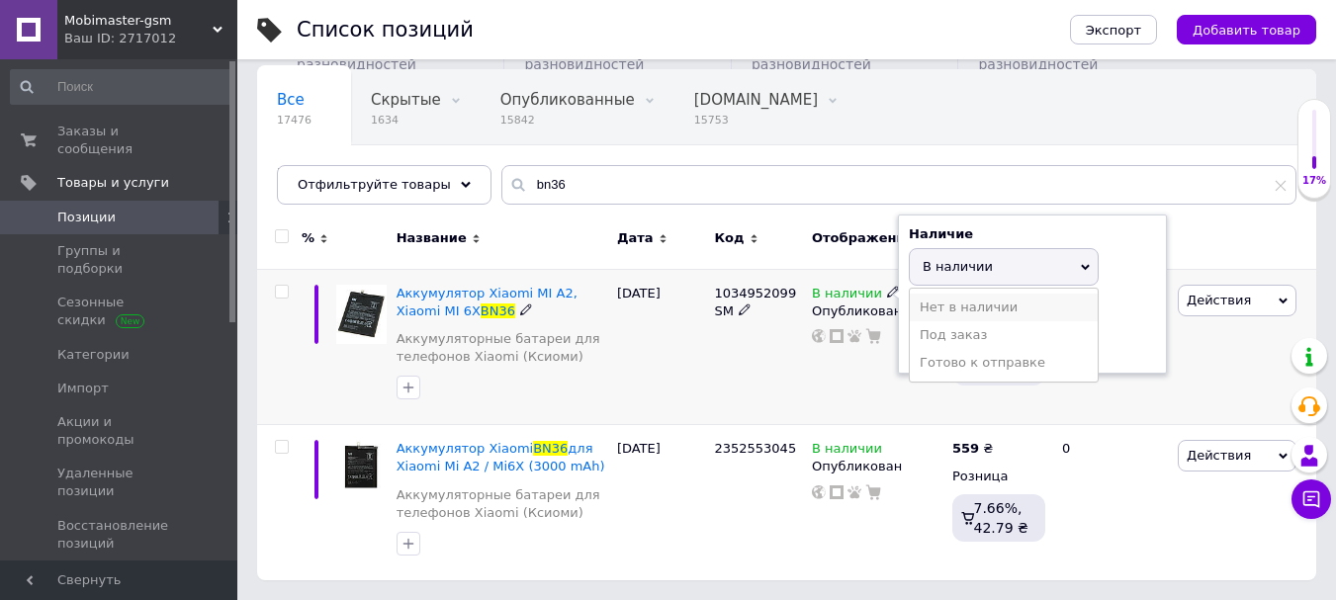
click at [961, 311] on li "Нет в наличии" at bounding box center [1004, 308] width 188 height 28
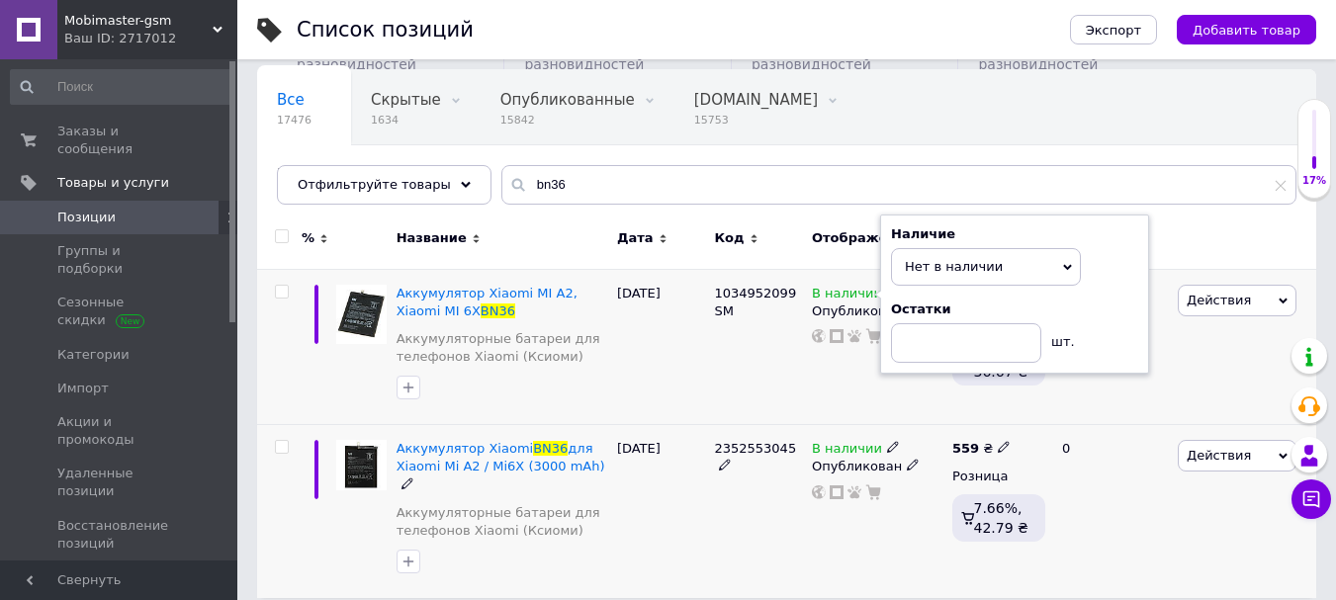
click at [998, 447] on icon at bounding box center [1004, 447] width 12 height 12
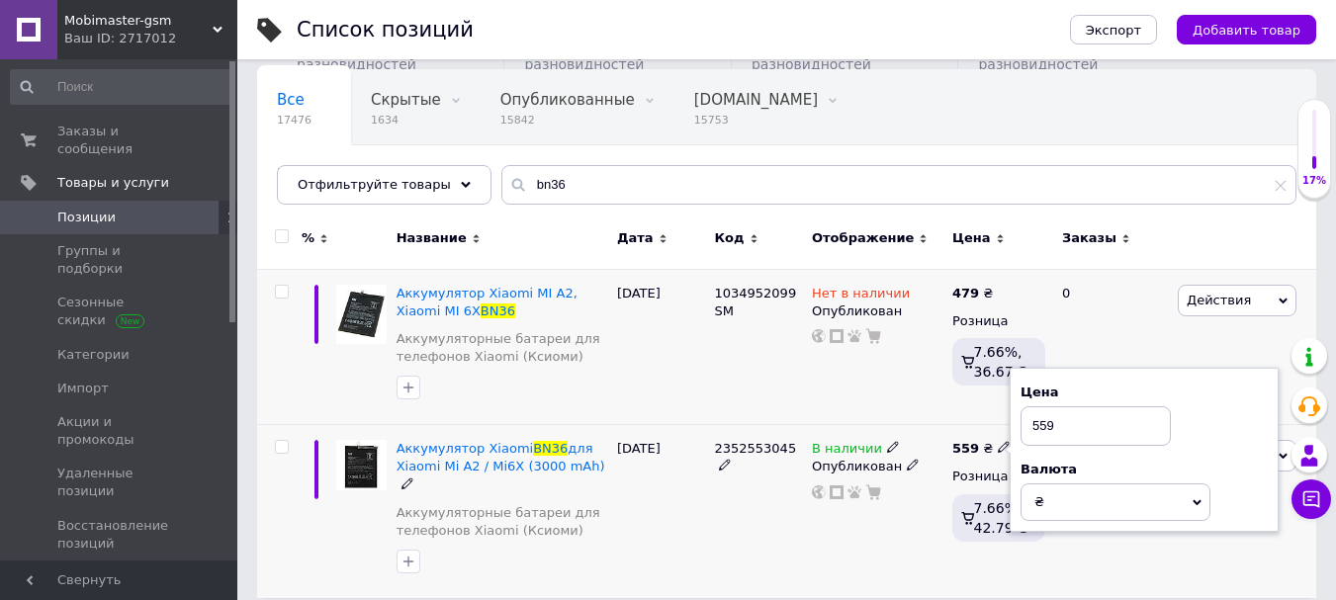
click at [1077, 422] on input "559" at bounding box center [1095, 426] width 150 height 40
type input "5"
type input "479"
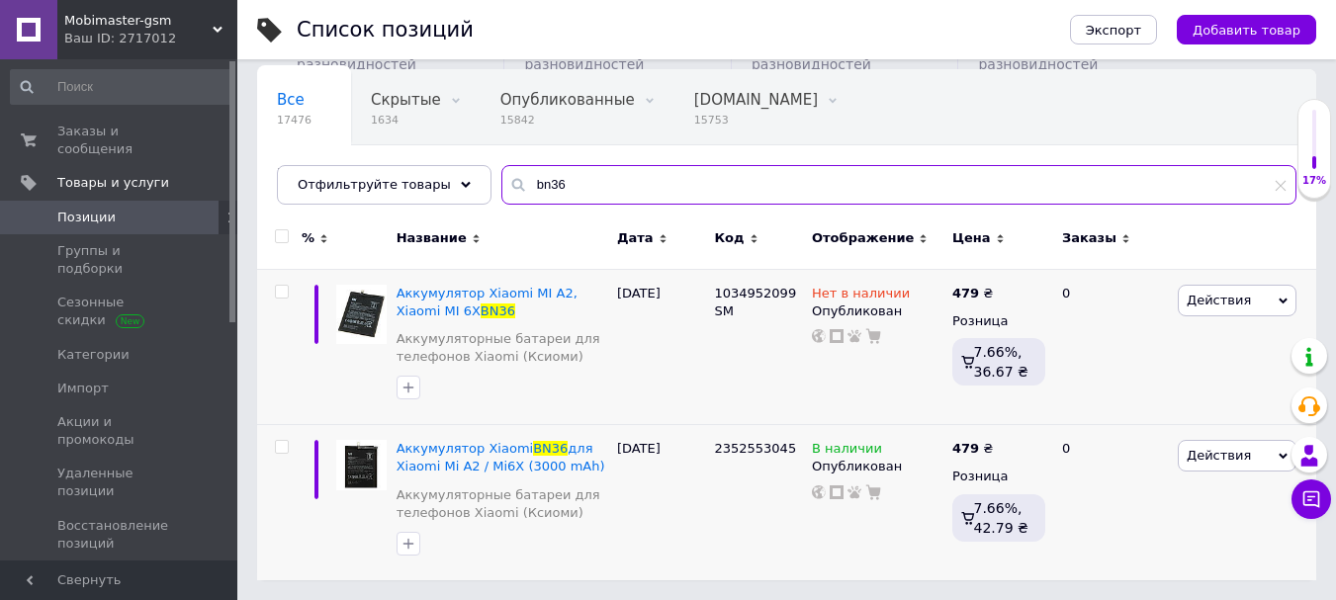
click at [549, 182] on input "bn36" at bounding box center [898, 185] width 795 height 40
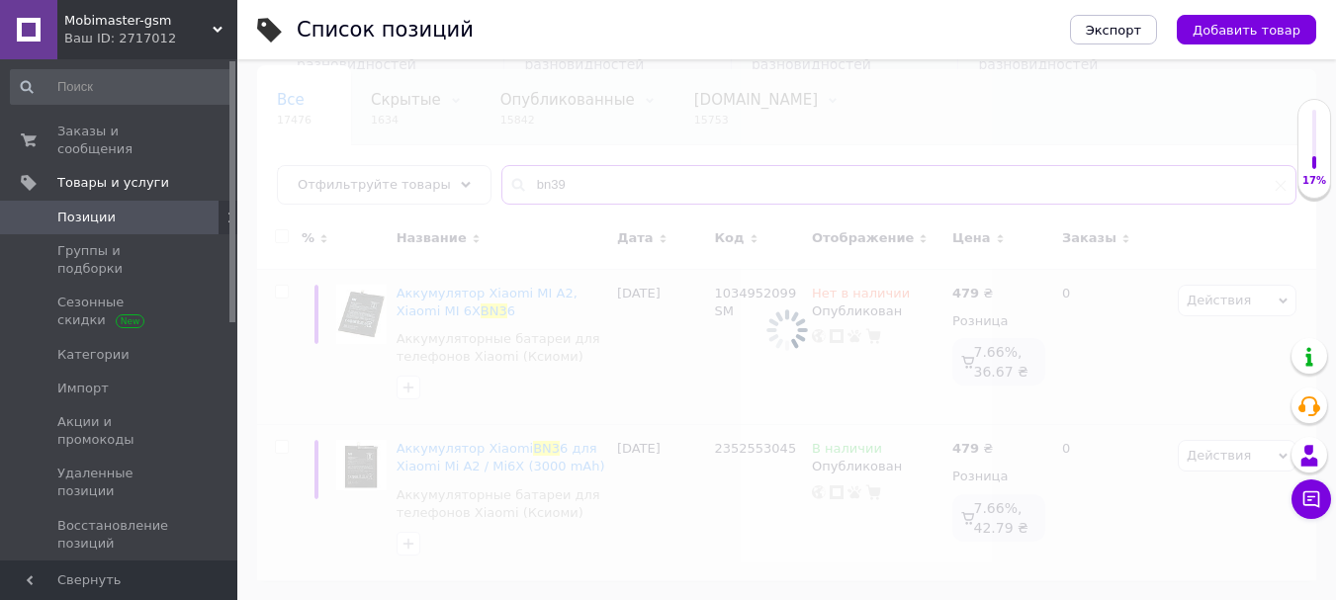
type input "bn39"
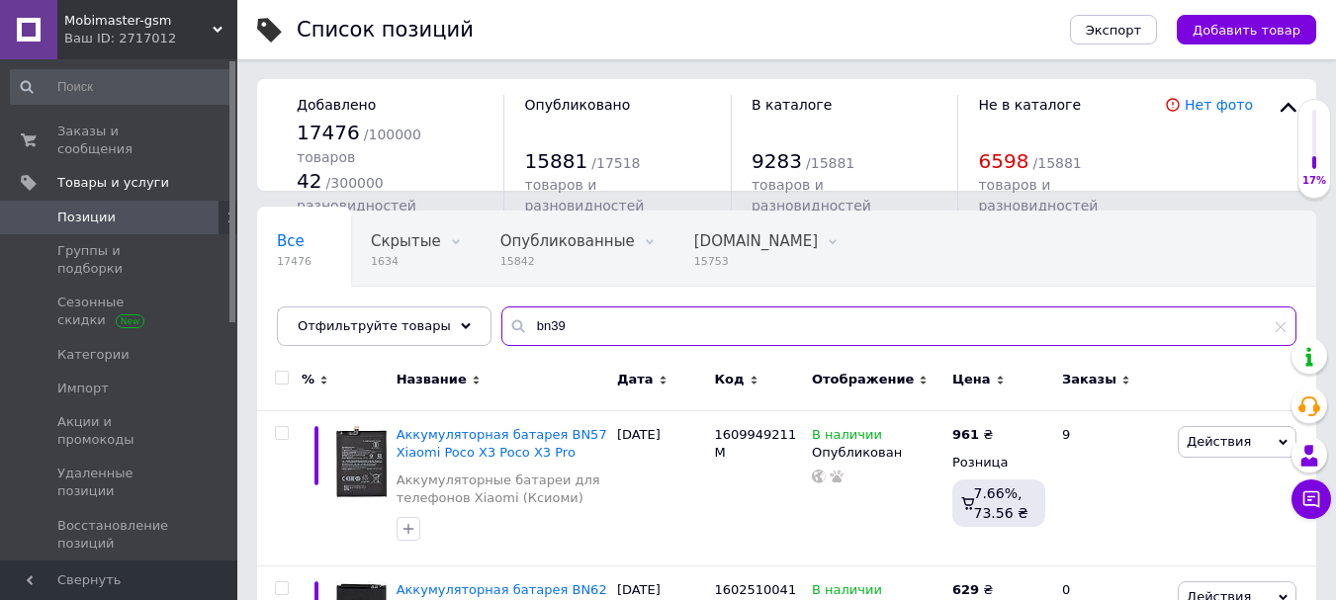
drag, startPoint x: 550, startPoint y: 325, endPoint x: 520, endPoint y: 325, distance: 29.7
click at [520, 325] on input "bn39" at bounding box center [898, 327] width 795 height 40
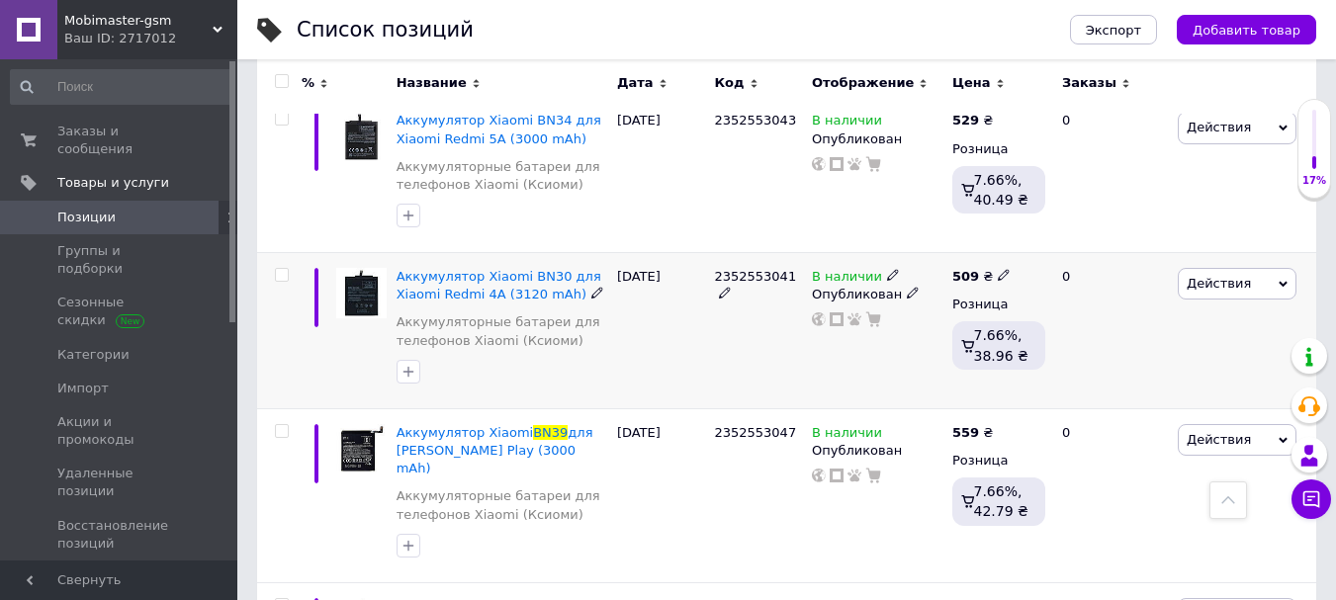
scroll to position [1582, 0]
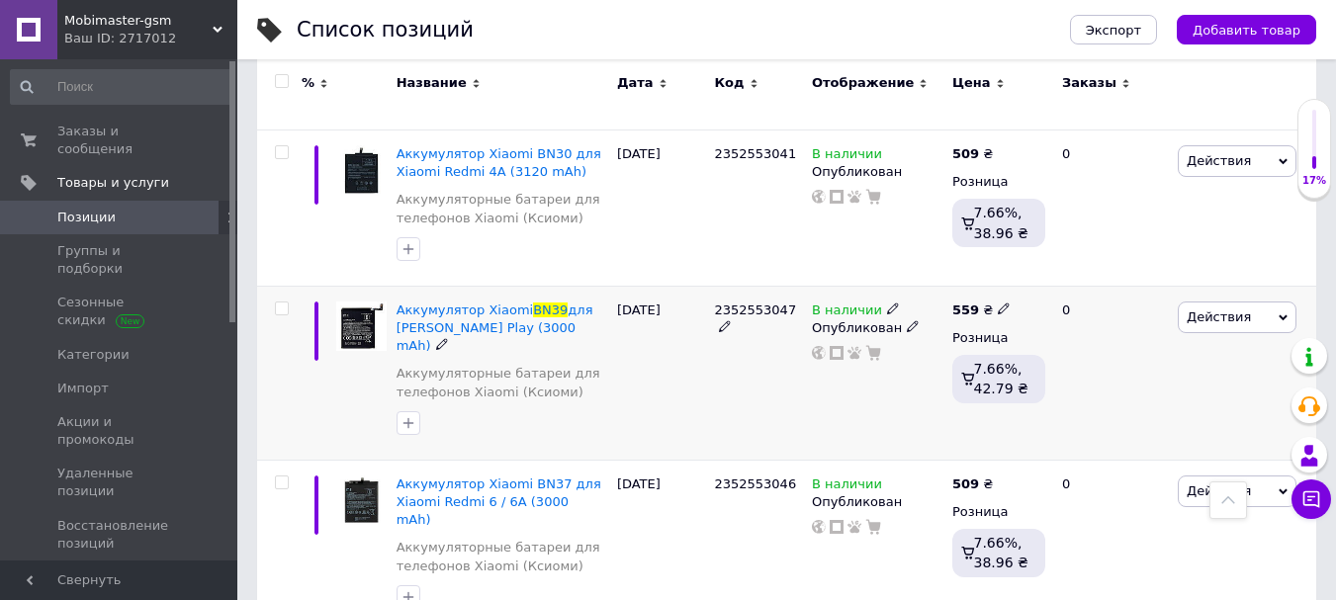
click at [998, 303] on icon at bounding box center [1004, 309] width 12 height 12
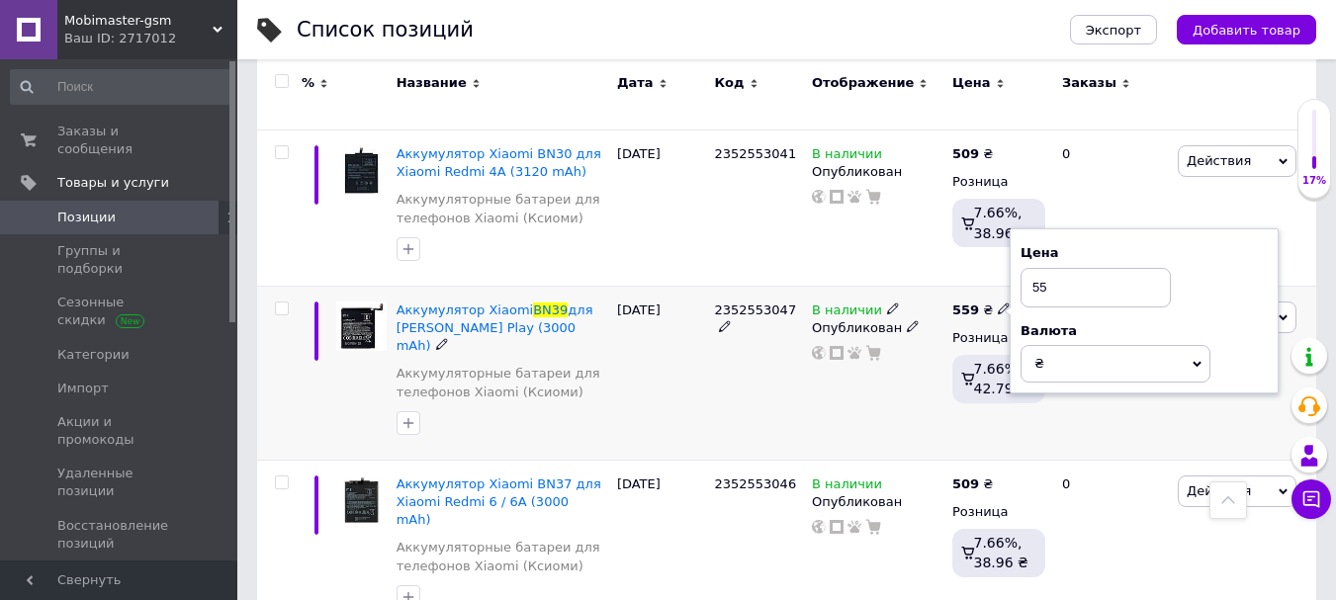
type input "5"
type input "479"
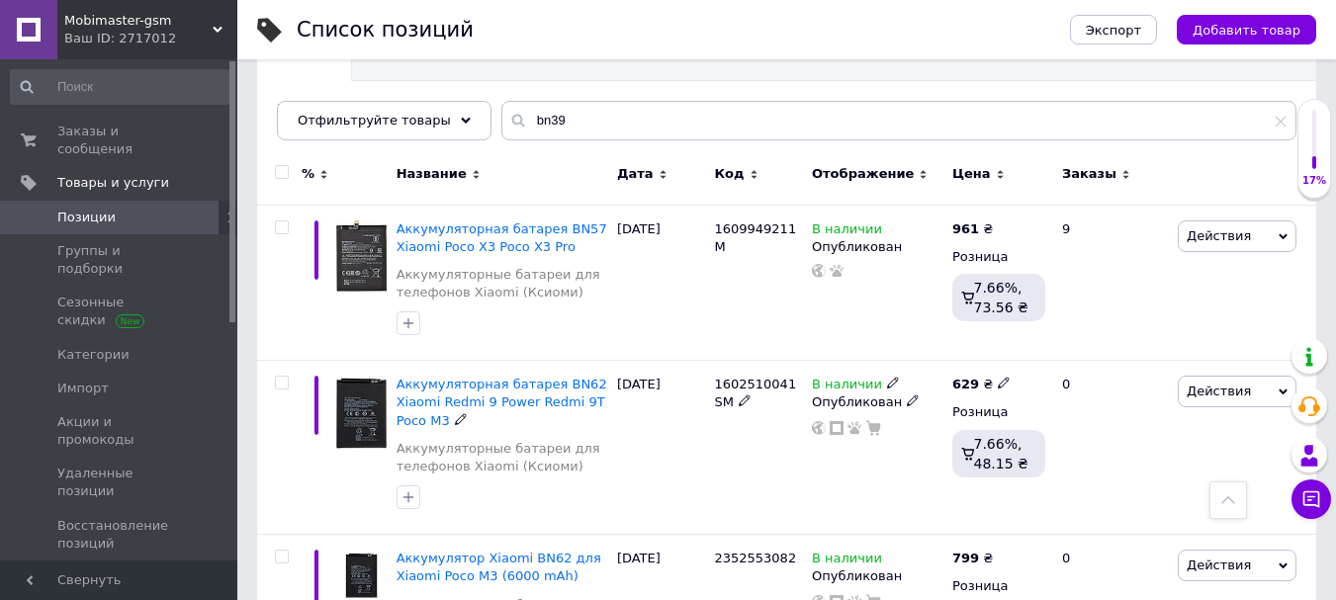
scroll to position [0, 0]
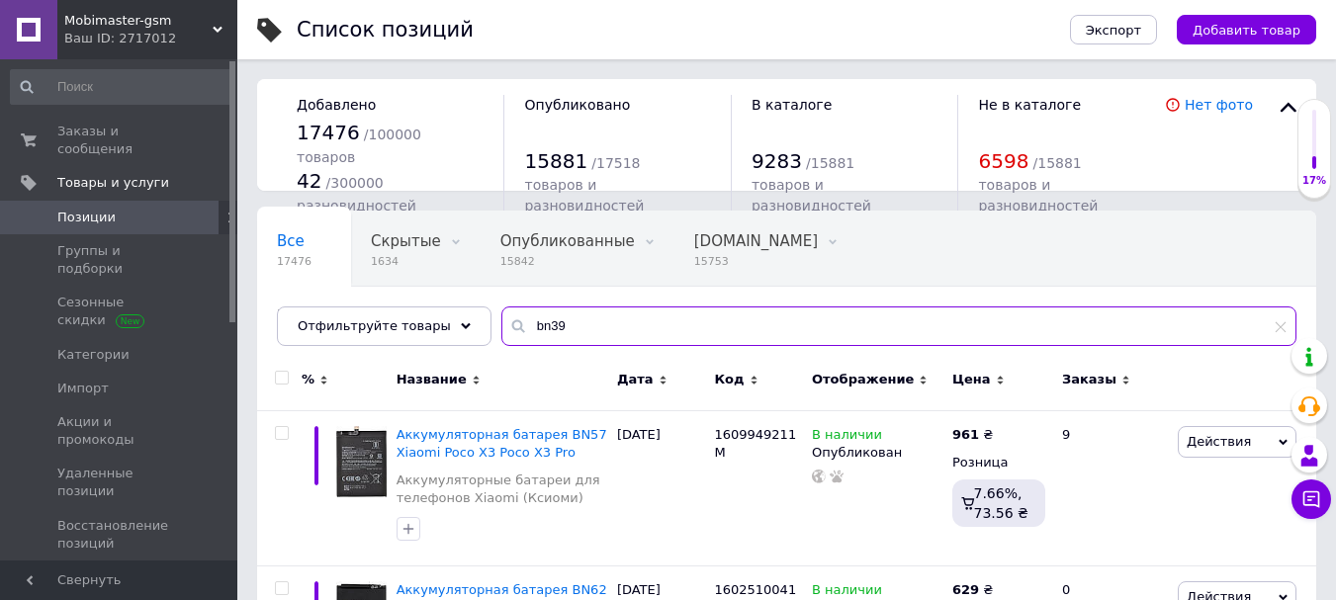
click at [576, 329] on input "bn39" at bounding box center [898, 327] width 795 height 40
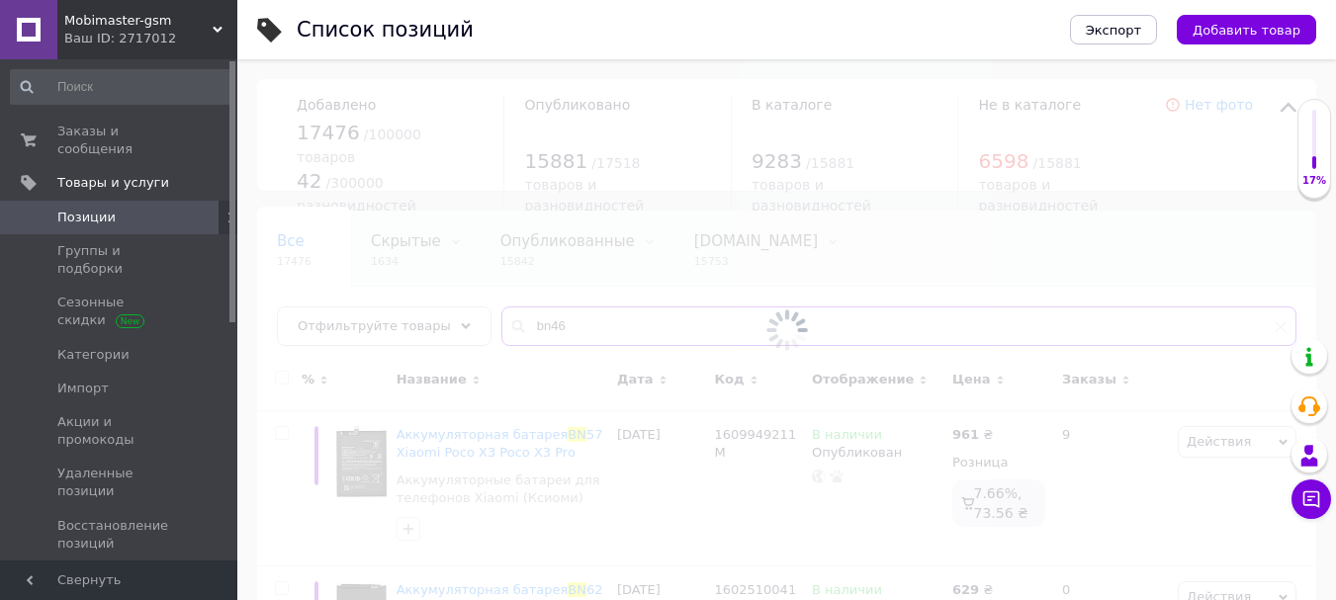
type input "bn46"
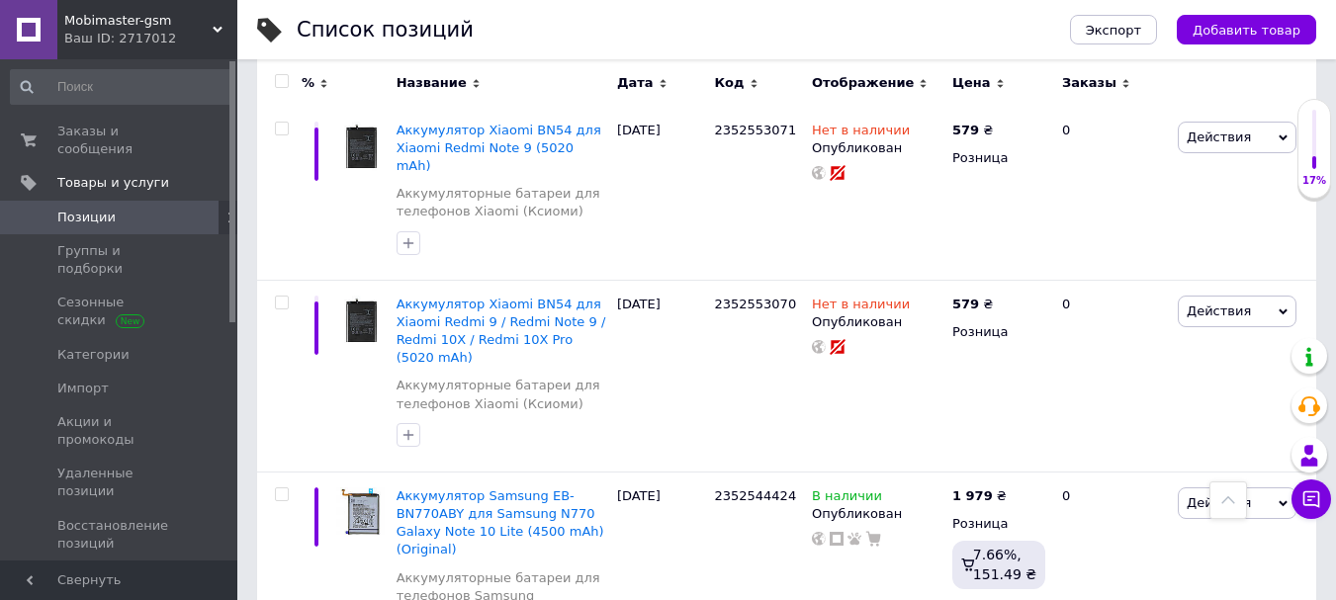
scroll to position [3246, 0]
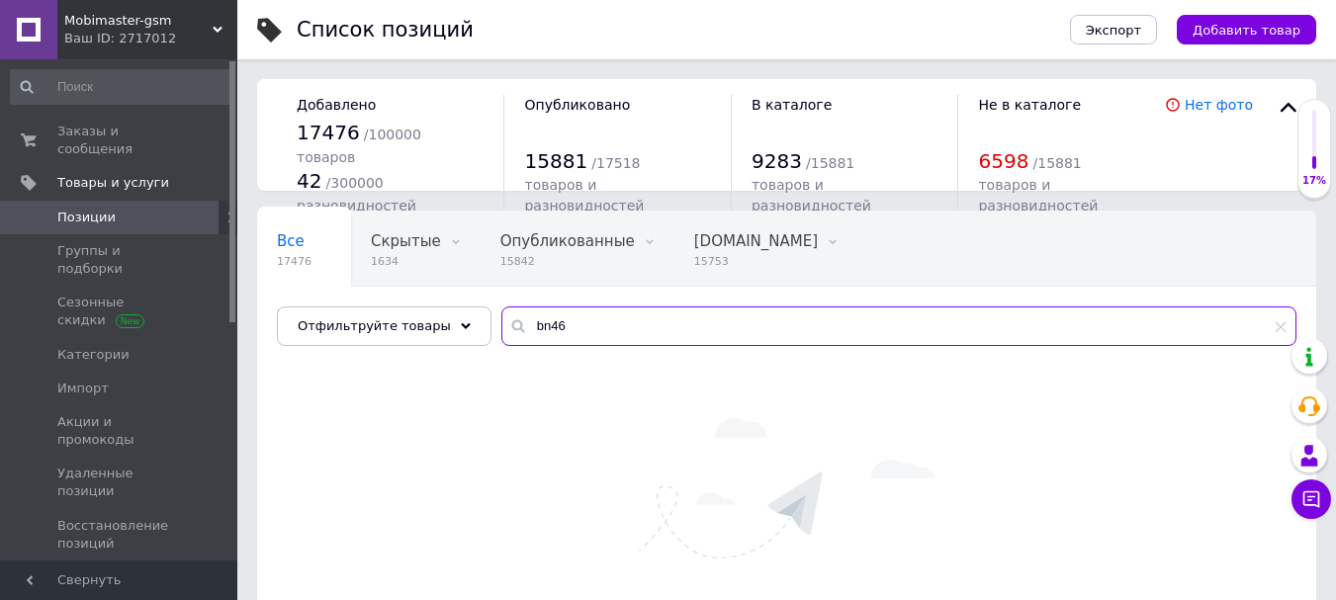
click at [580, 314] on input "bn46" at bounding box center [898, 327] width 795 height 40
click at [106, 209] on span "Позиции" at bounding box center [86, 218] width 58 height 18
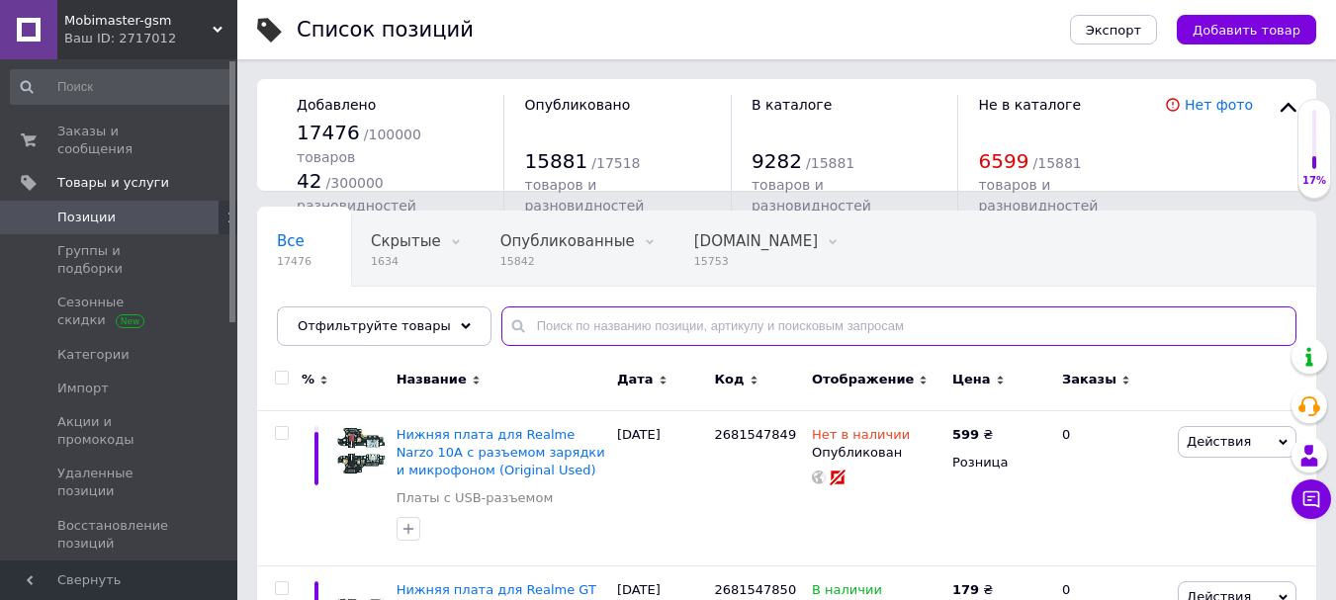
click at [558, 331] on input "text" at bounding box center [898, 327] width 795 height 40
paste input "bn46"
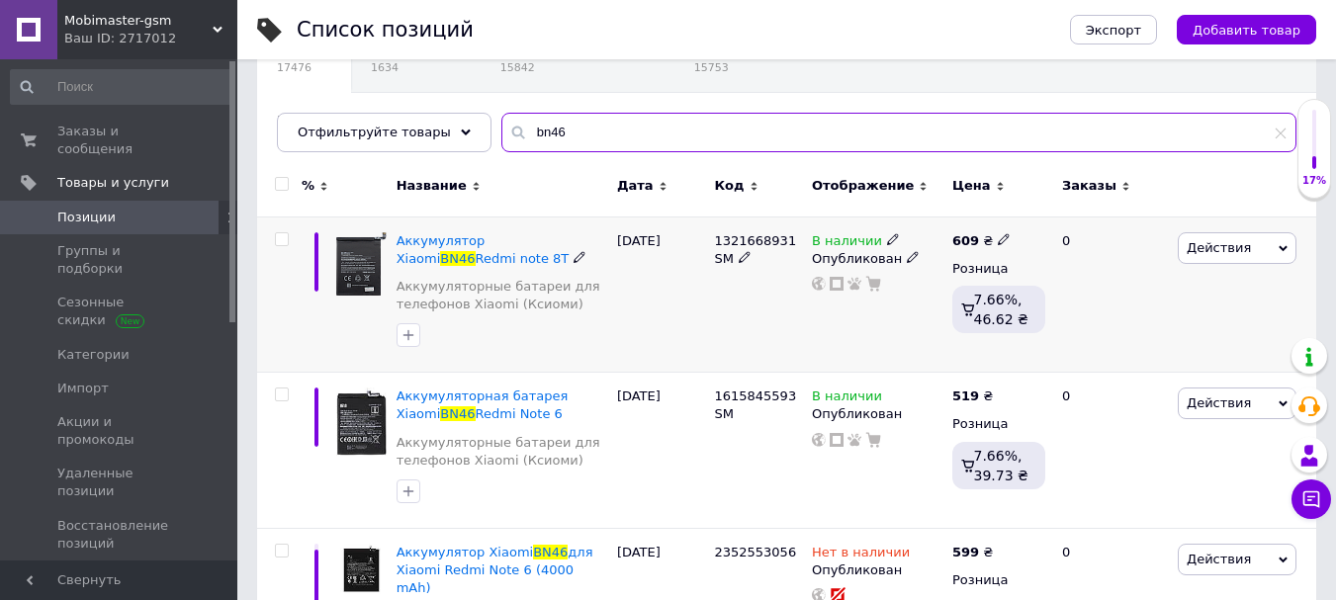
scroll to position [208, 0]
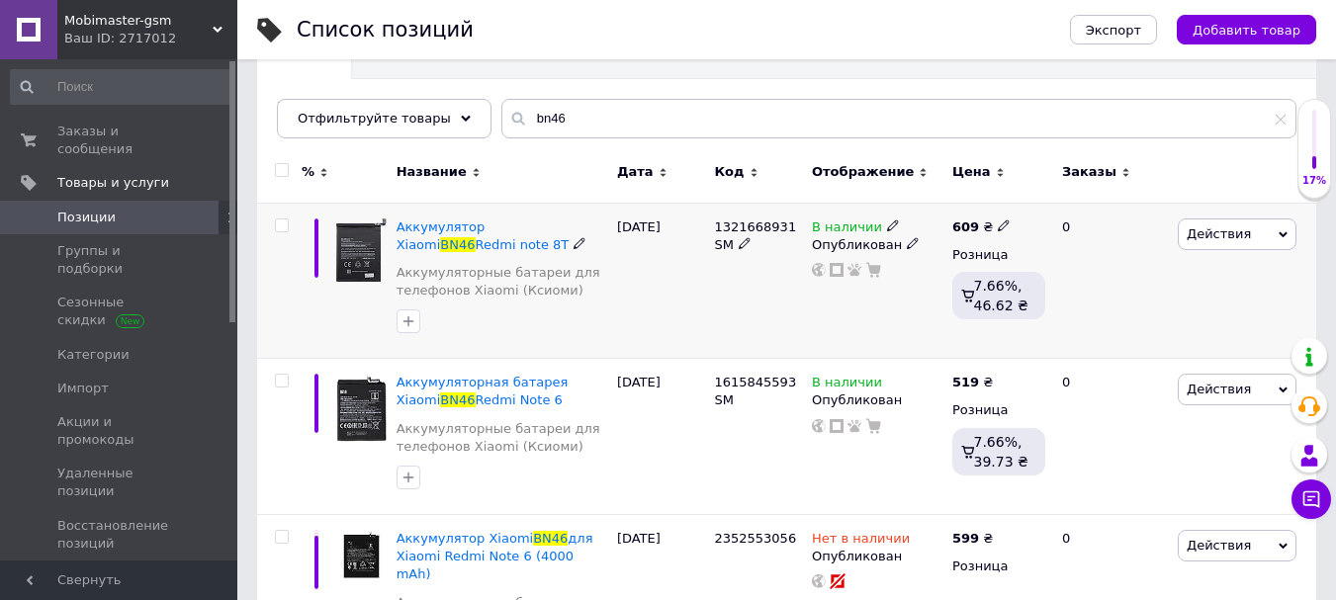
click at [887, 223] on icon at bounding box center [893, 226] width 12 height 12
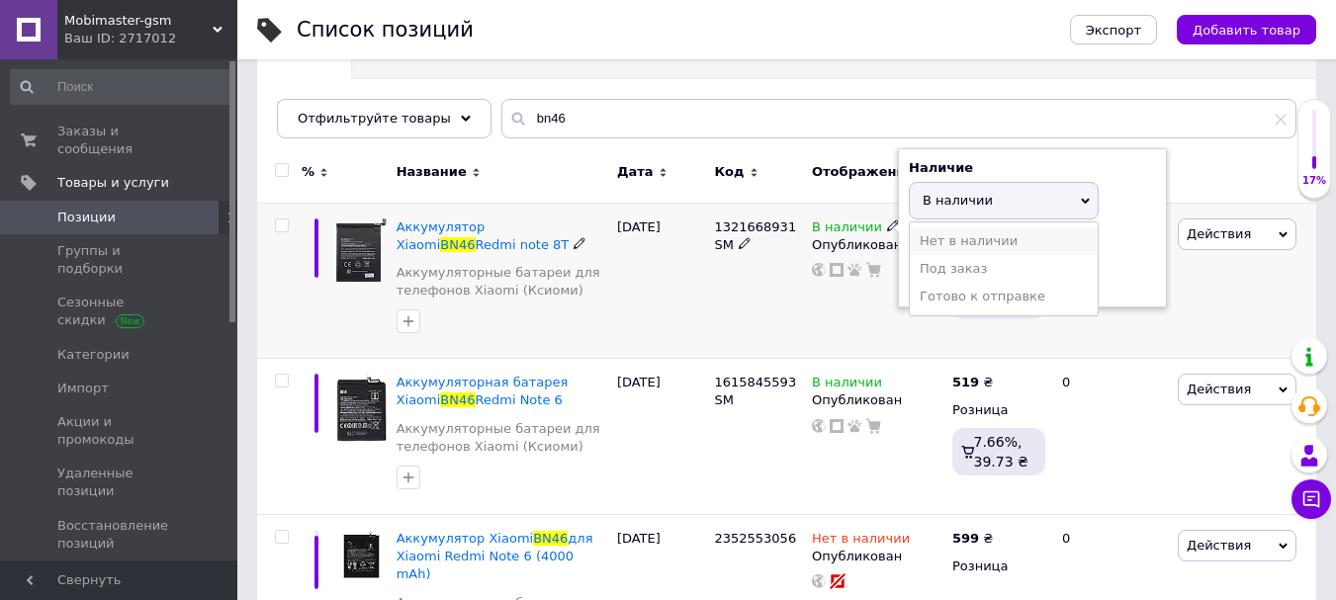
click at [934, 238] on li "Нет в наличии" at bounding box center [1004, 241] width 188 height 28
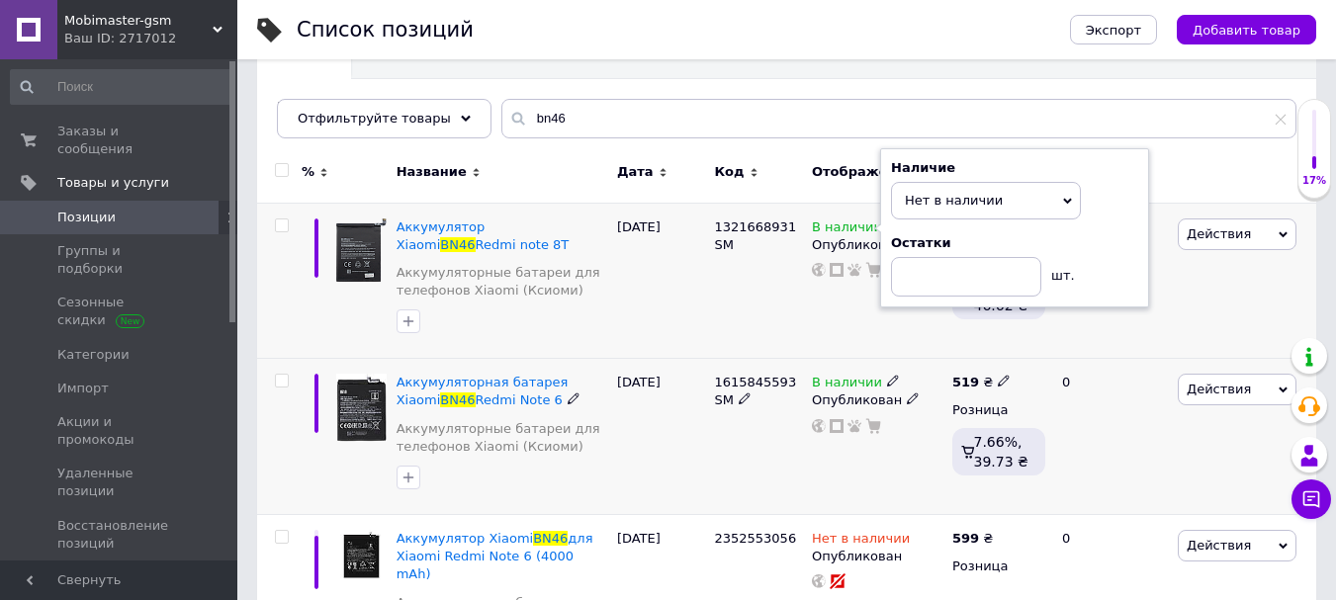
click at [766, 442] on div "1615845593 SM" at bounding box center [758, 437] width 98 height 156
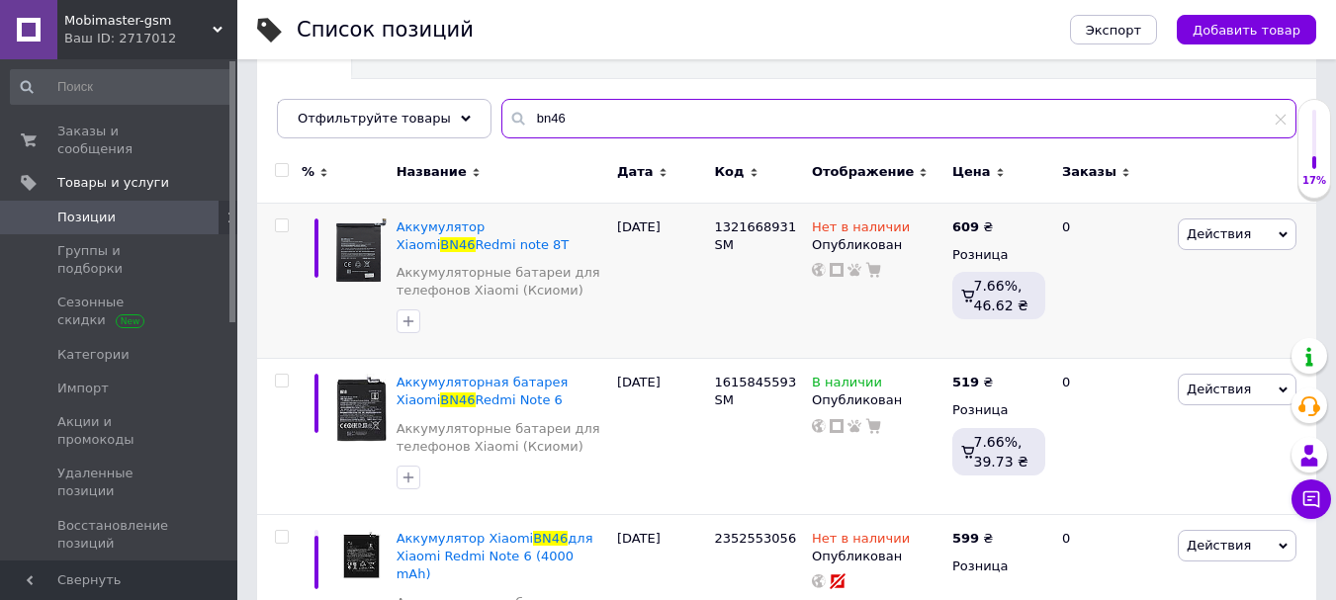
click at [544, 128] on input "bn46" at bounding box center [898, 119] width 795 height 40
type input "bn59"
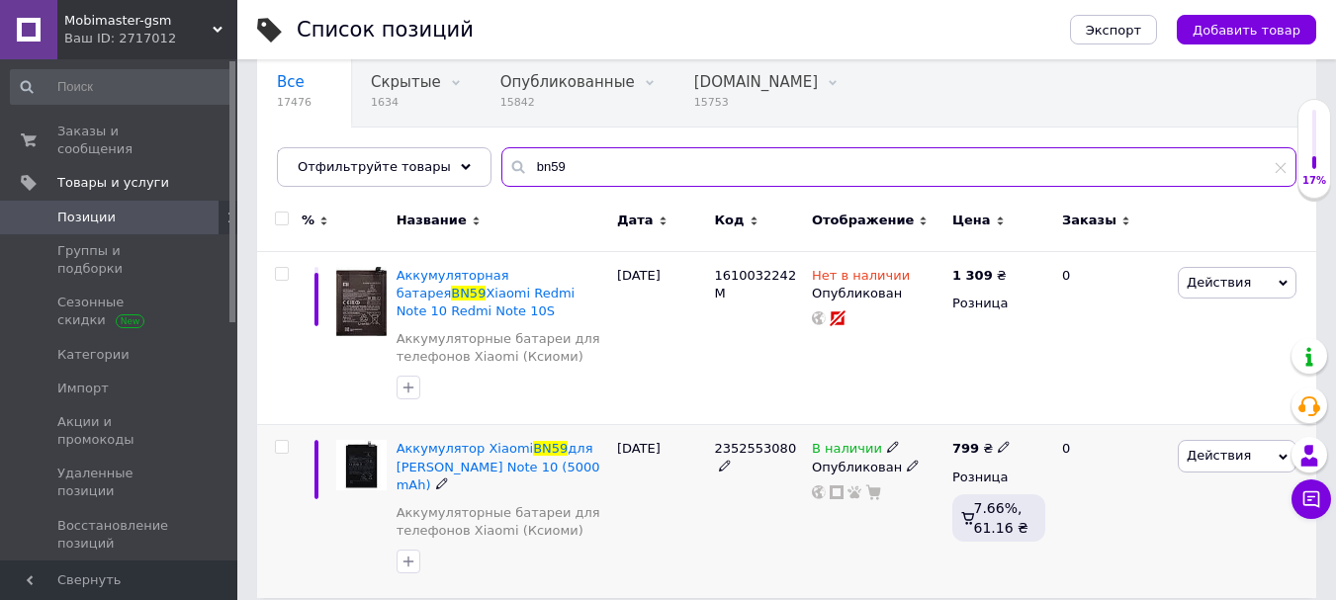
scroll to position [177, 0]
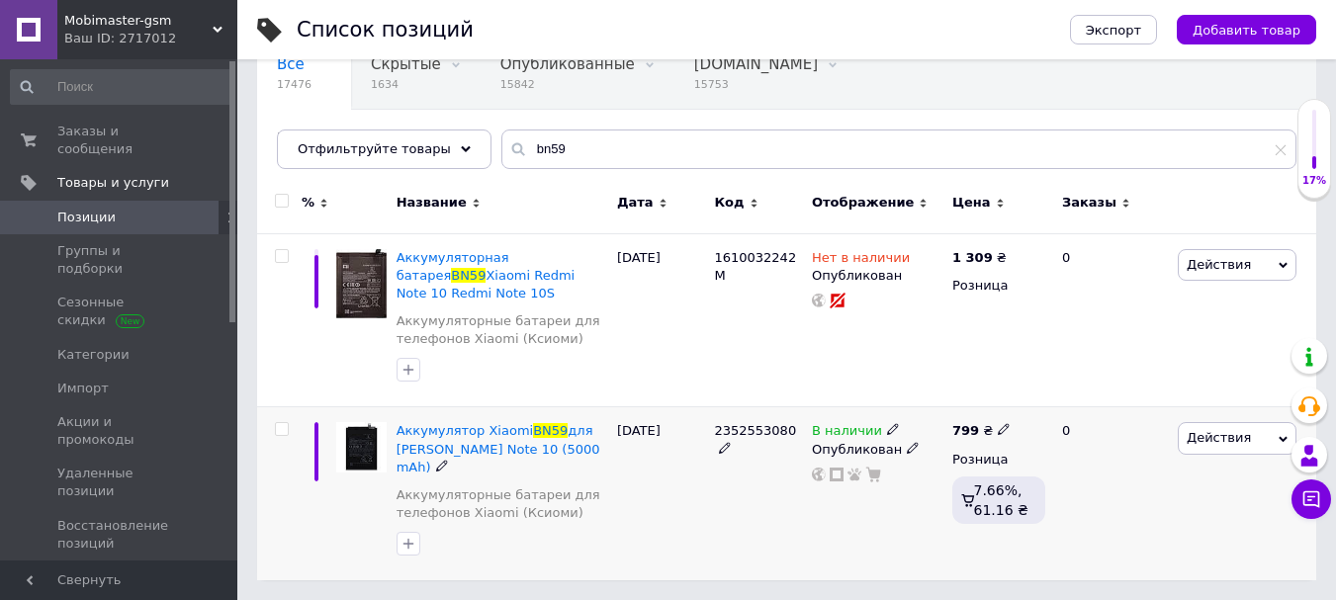
click at [998, 427] on icon at bounding box center [1004, 429] width 12 height 12
drag, startPoint x: 1063, startPoint y: 403, endPoint x: 998, endPoint y: 405, distance: 65.3
click at [995, 412] on div "799 ₴ Цена 799 Валюта ₴ $ € CHF £ ¥ PLN ₸ MDL HUF KGS CN¥ TRY ₩ lei Розница 7.6…" at bounding box center [998, 493] width 103 height 173
type input "699"
click at [786, 530] on div "2352553080" at bounding box center [758, 493] width 98 height 173
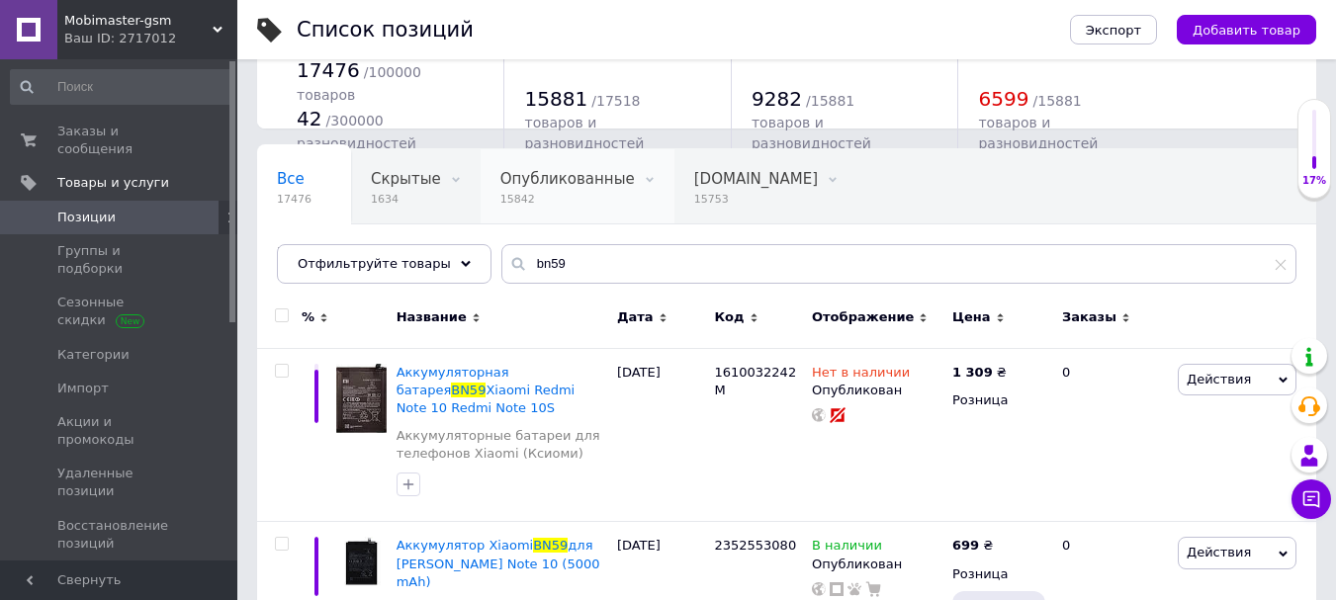
scroll to position [0, 0]
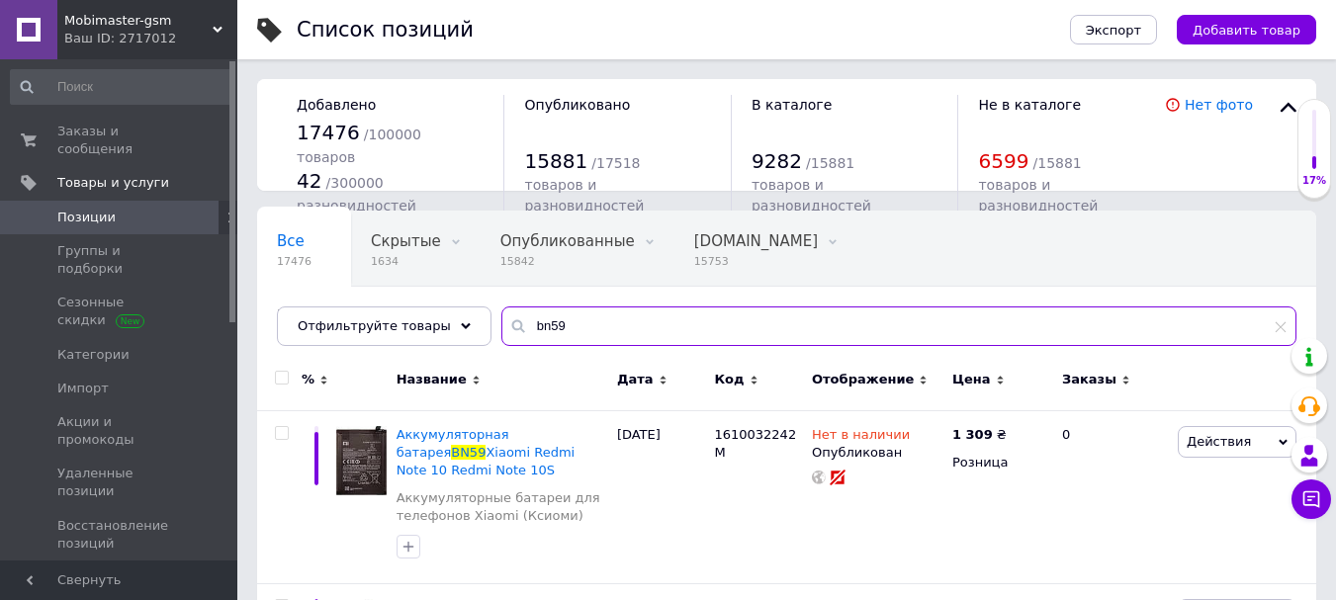
click at [570, 324] on input "bn59" at bounding box center [898, 327] width 795 height 40
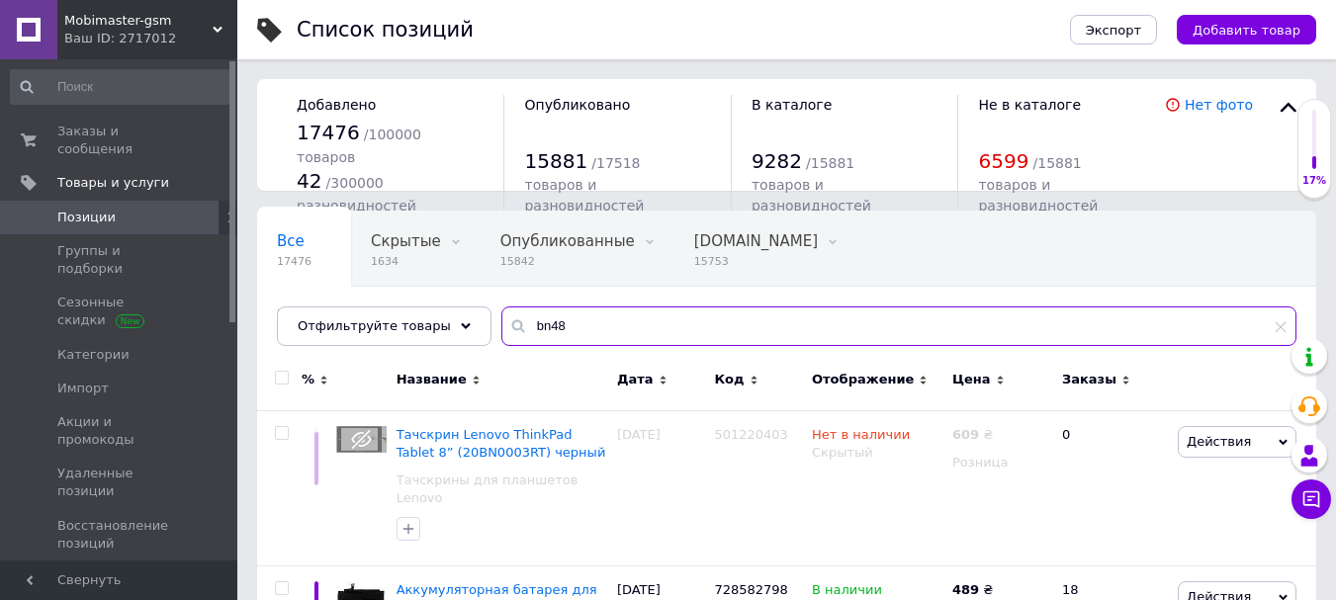
click at [597, 325] on input "bn48" at bounding box center [898, 327] width 795 height 40
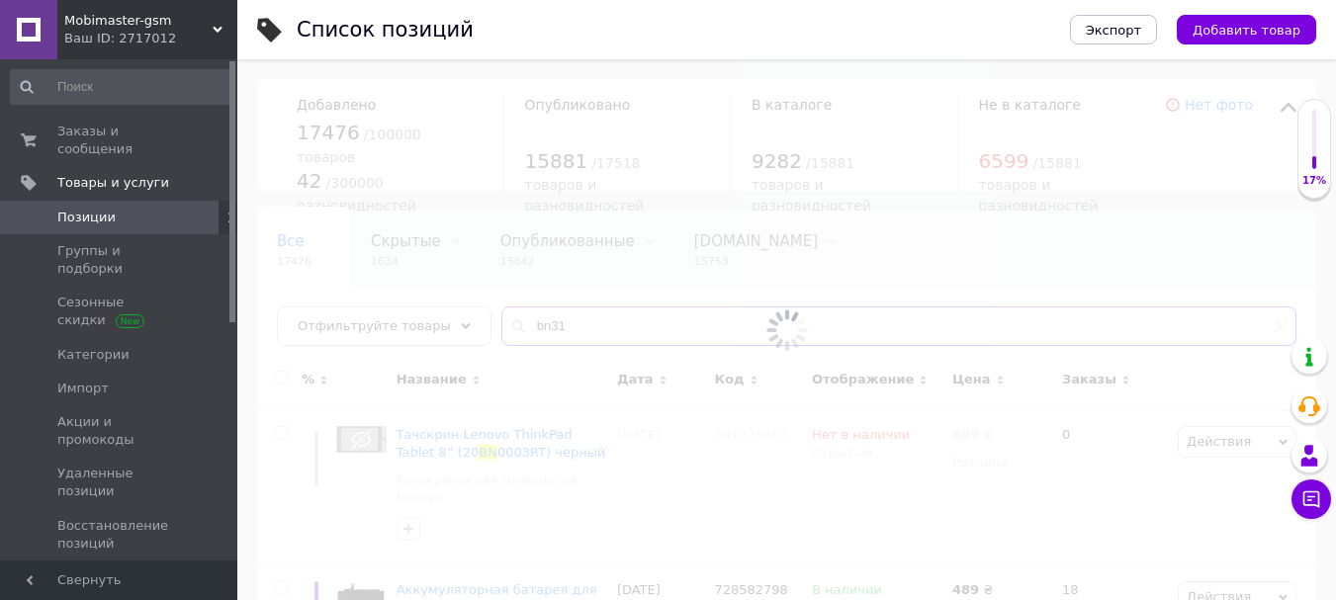
type input "bn31"
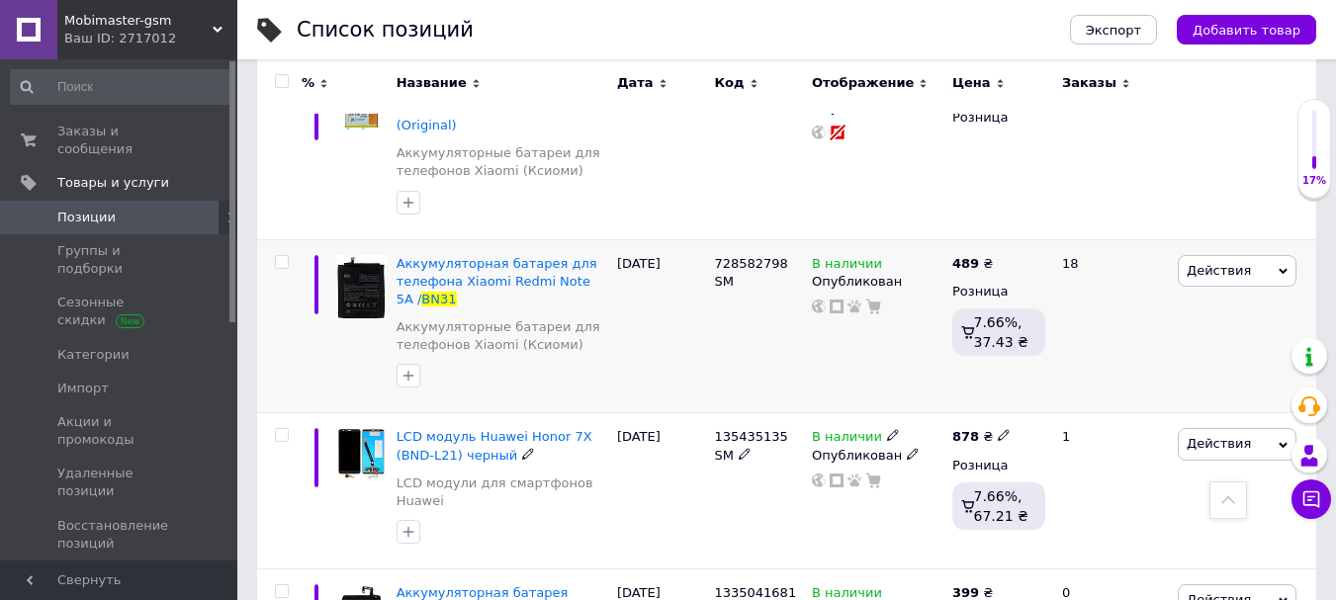
scroll to position [692, 0]
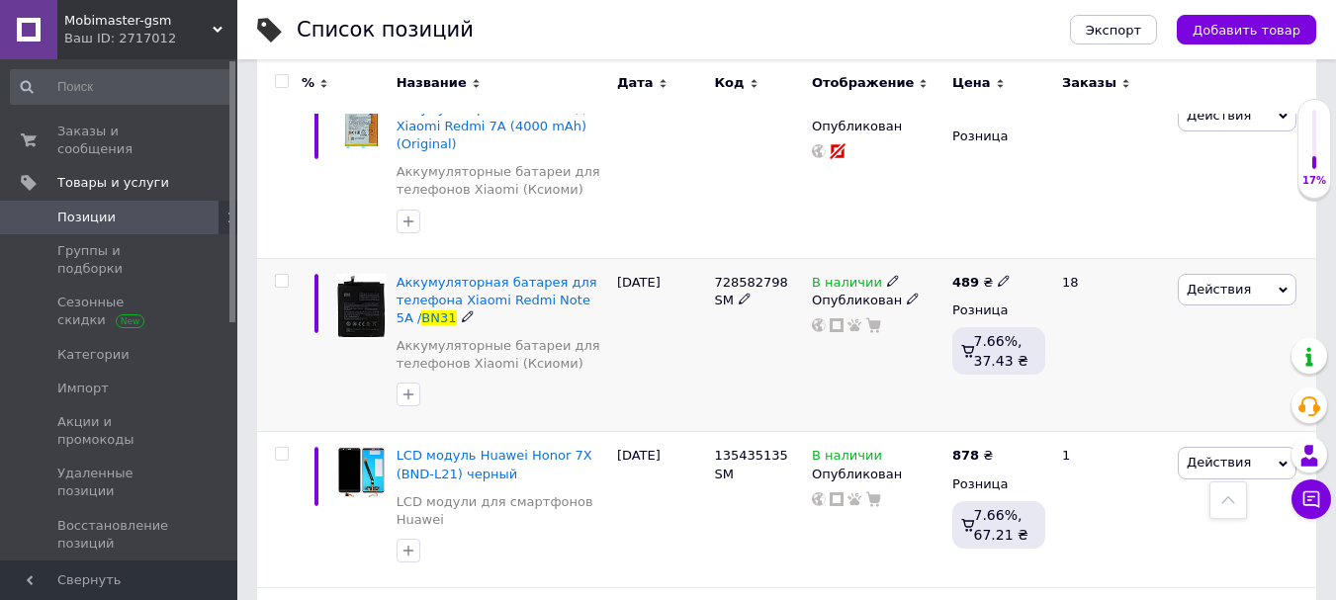
click at [999, 275] on icon at bounding box center [1004, 281] width 12 height 12
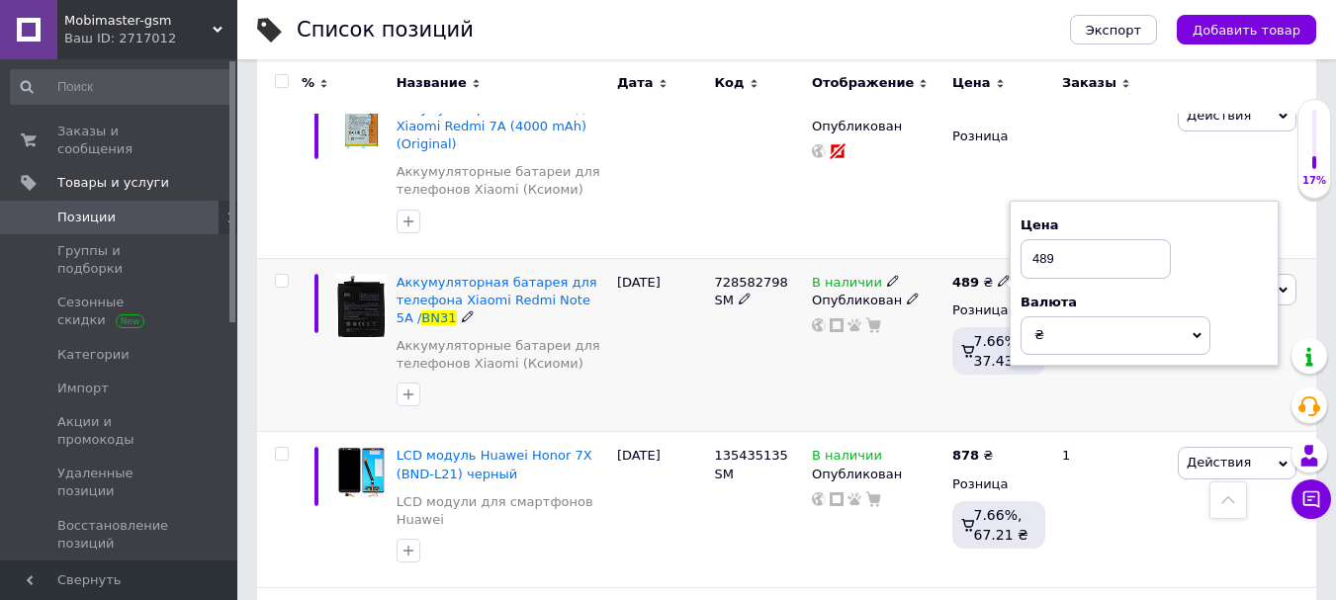
click at [1059, 239] on input "489" at bounding box center [1095, 259] width 150 height 40
type input "499"
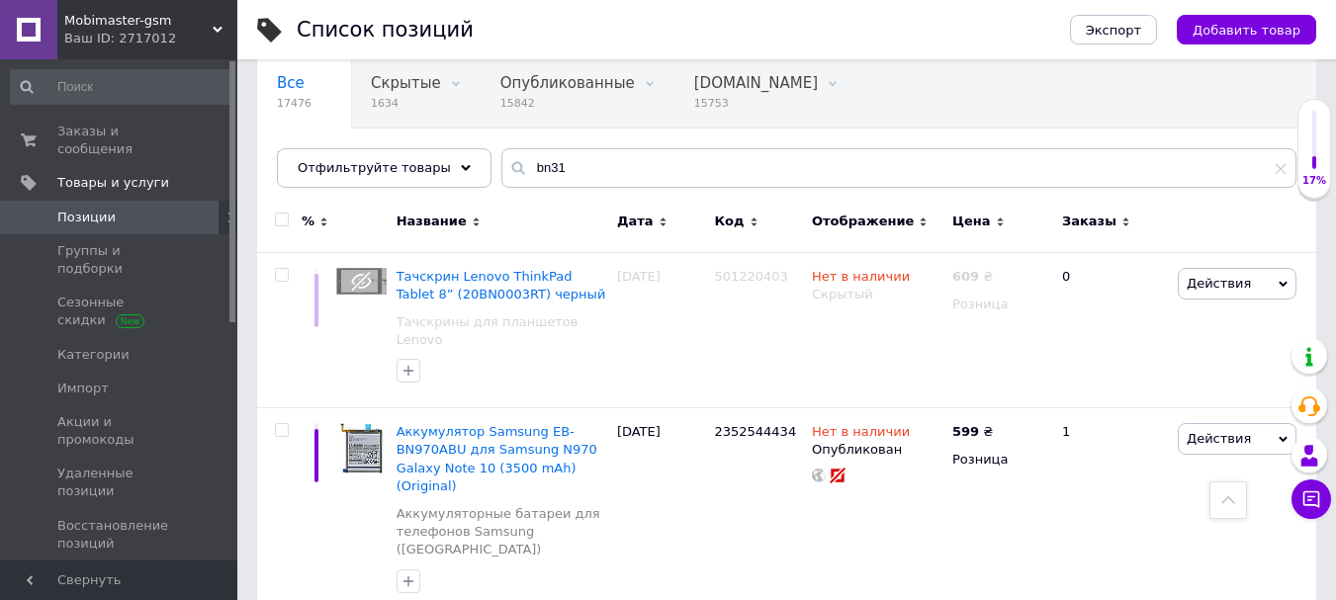
scroll to position [0, 0]
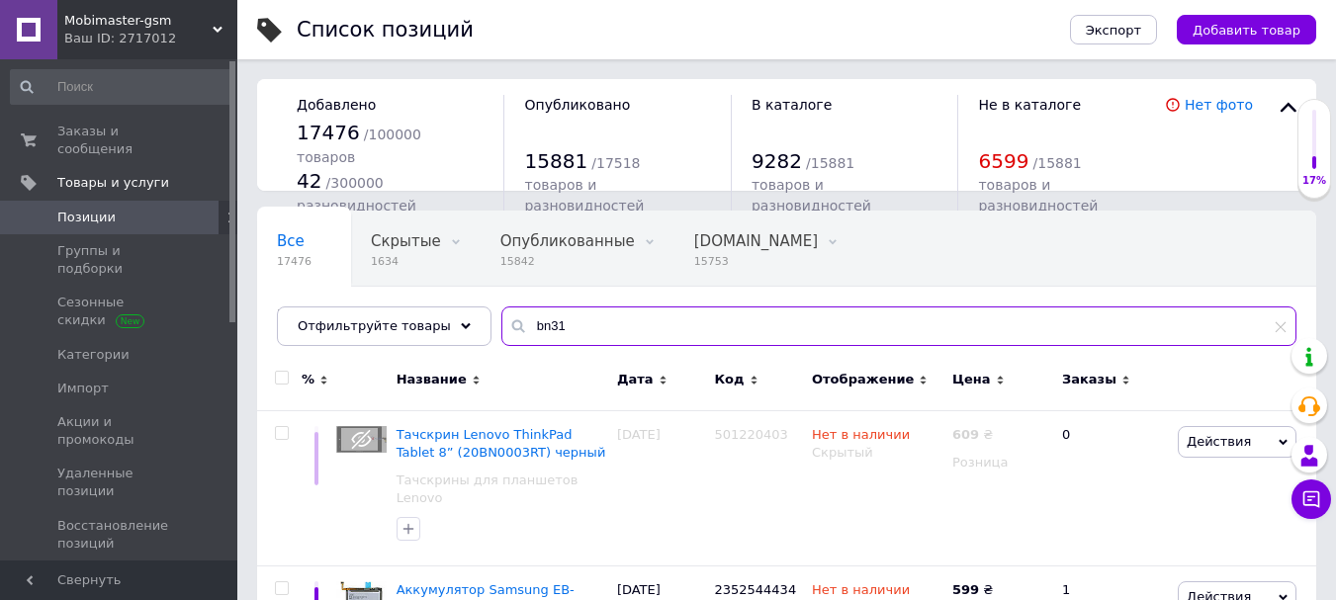
click at [560, 324] on input "bn31" at bounding box center [898, 327] width 795 height 40
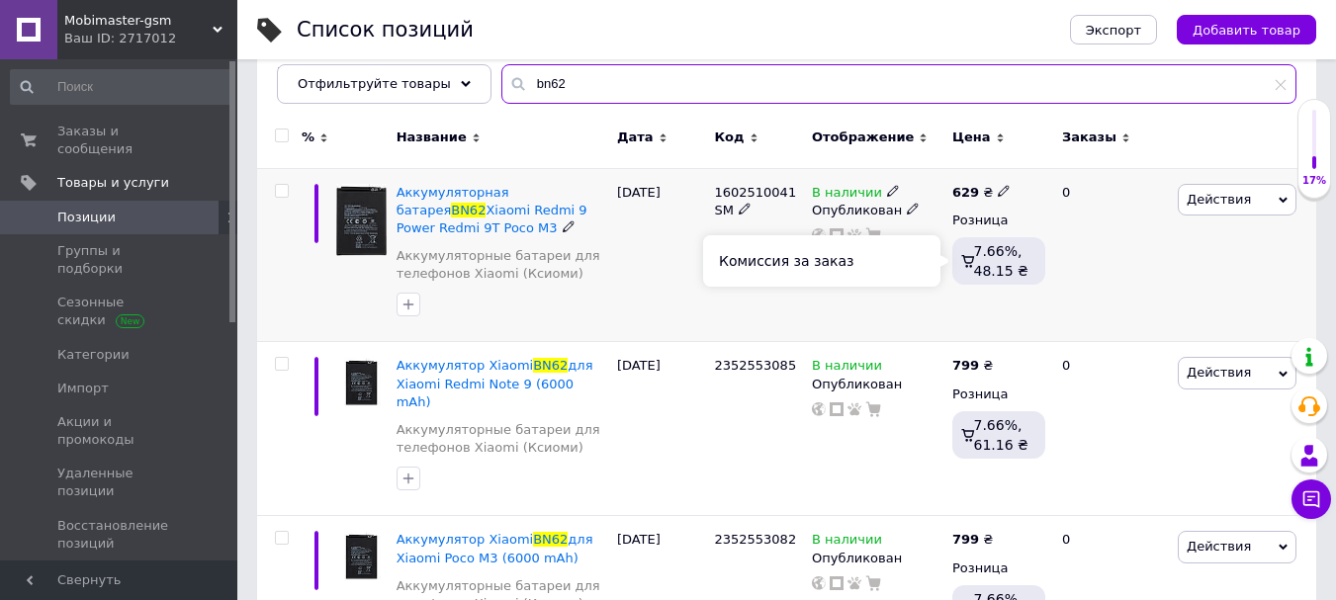
scroll to position [330, 0]
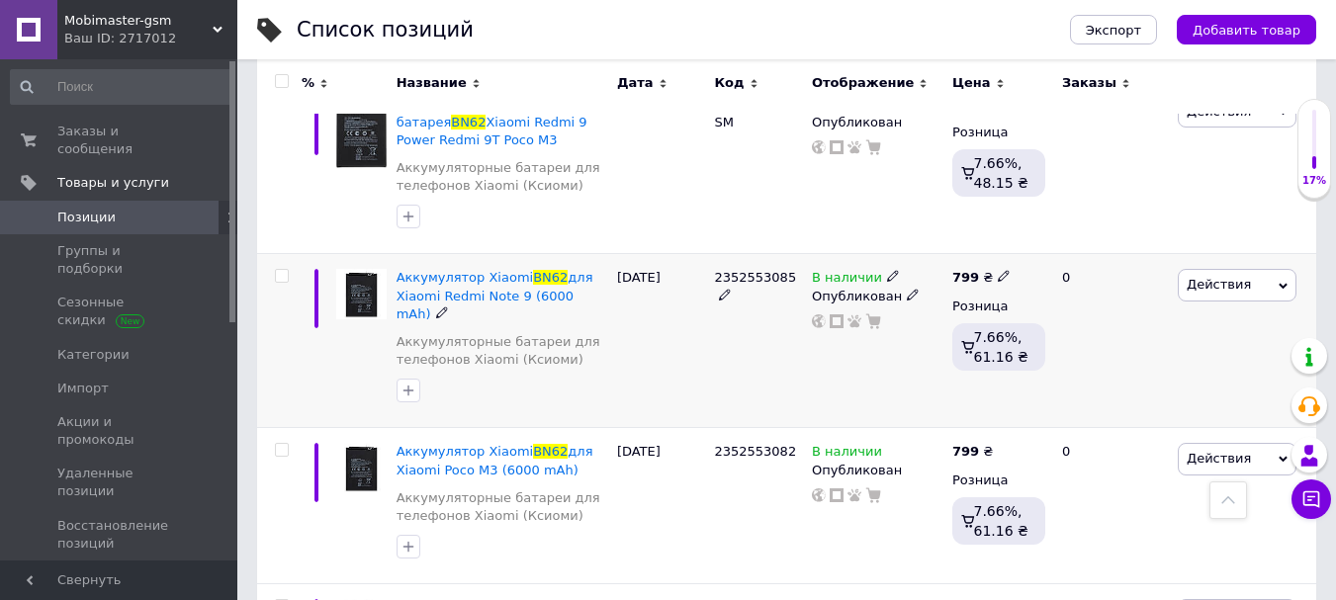
click at [998, 274] on icon at bounding box center [1004, 276] width 12 height 12
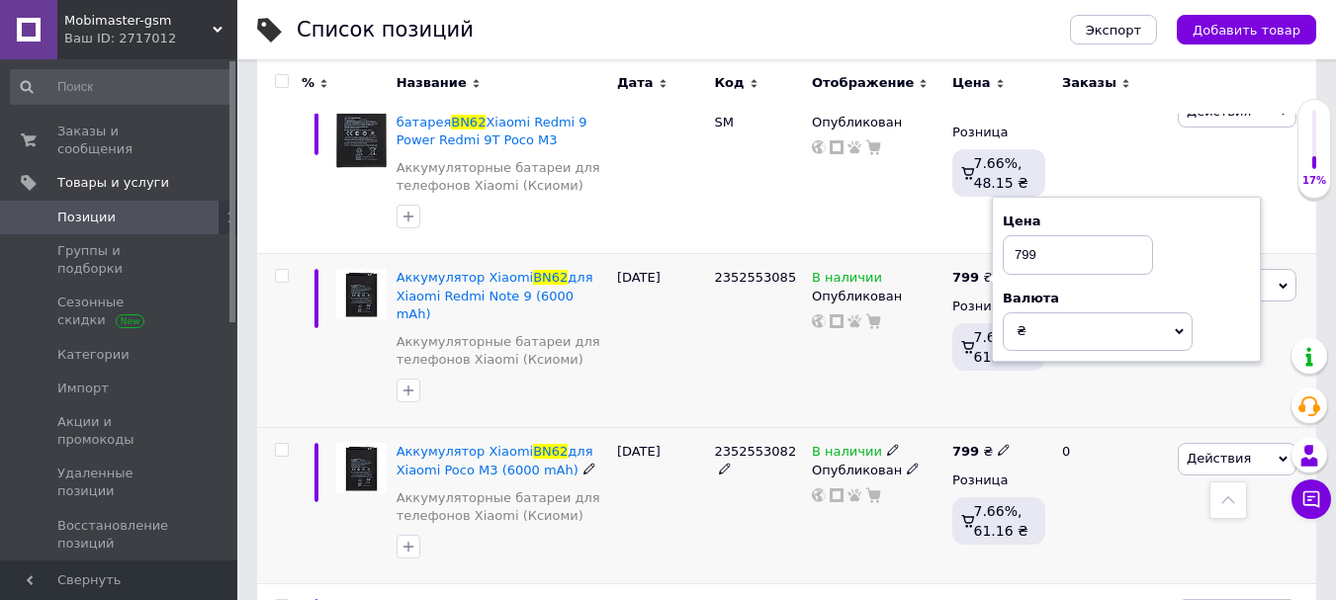
click at [1102, 555] on div "0" at bounding box center [1111, 506] width 123 height 156
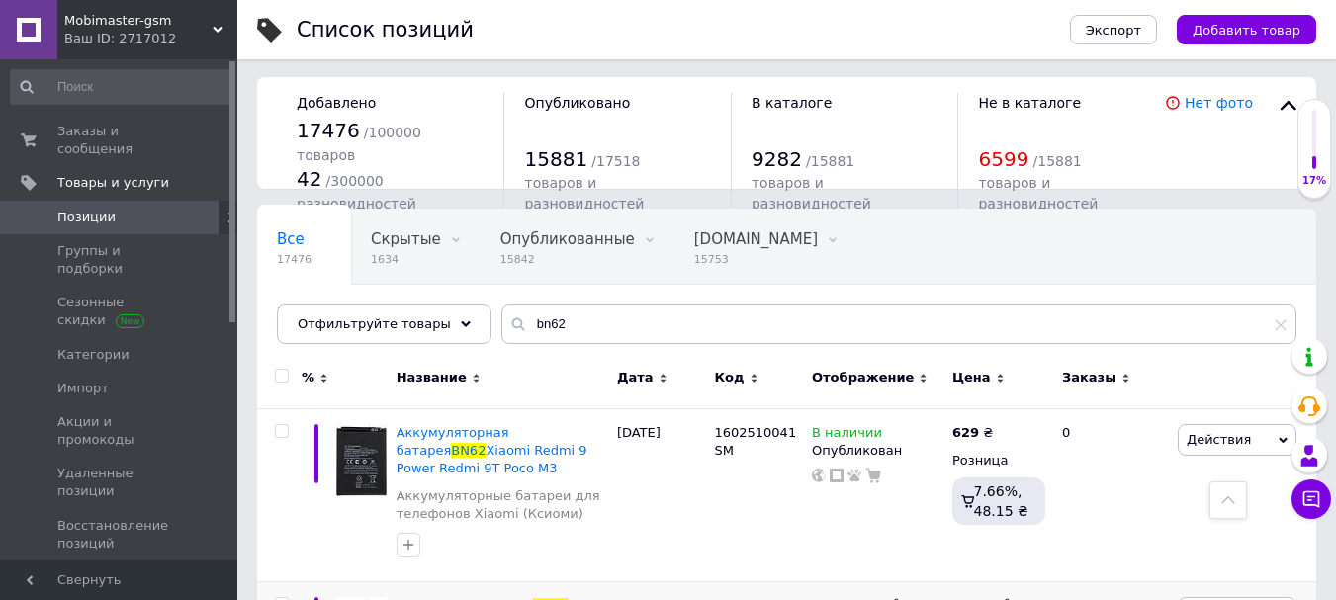
scroll to position [0, 0]
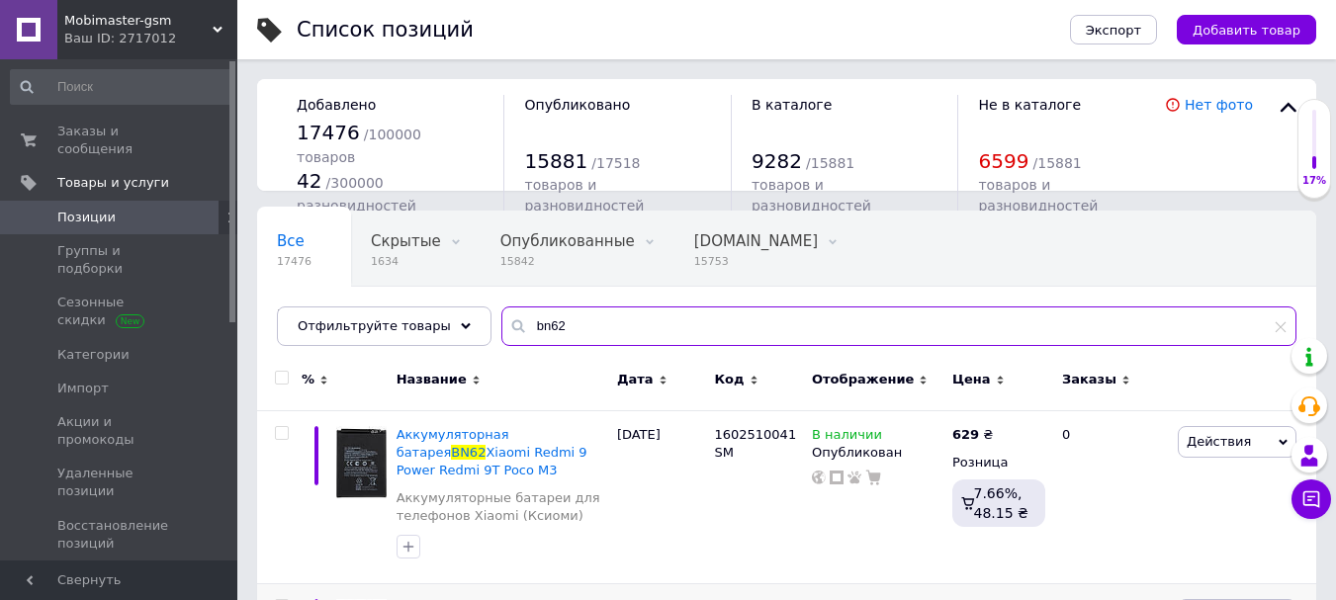
click at [560, 325] on input "bn62" at bounding box center [898, 327] width 795 height 40
type input "bn34"
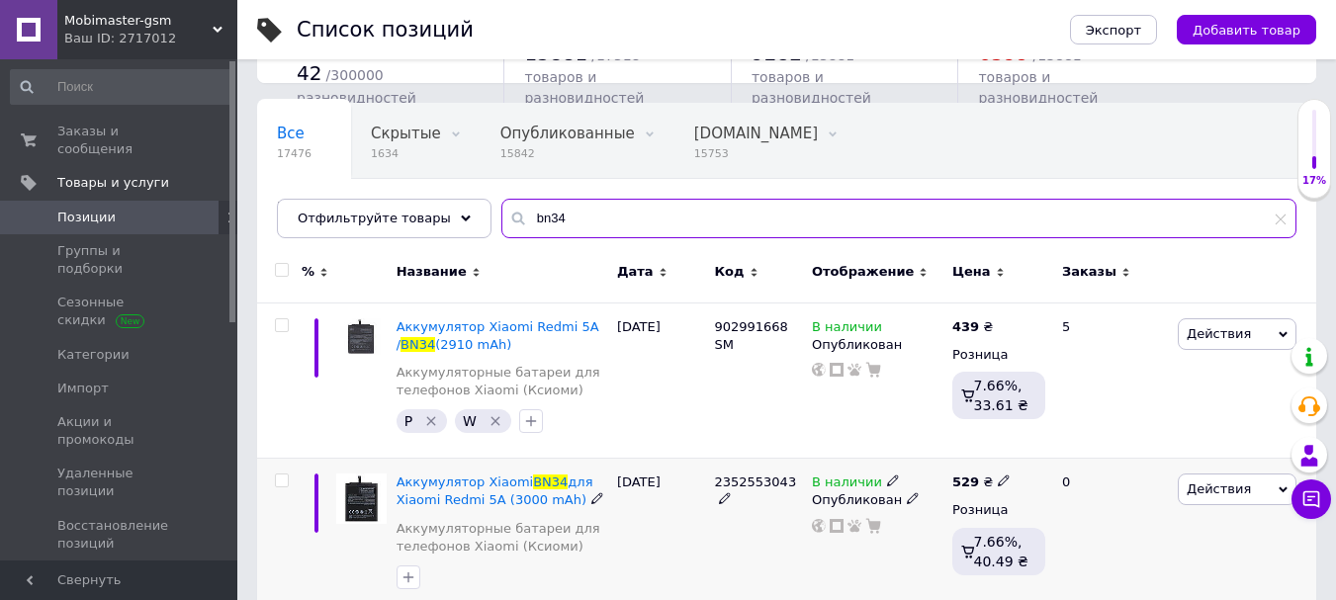
scroll to position [141, 0]
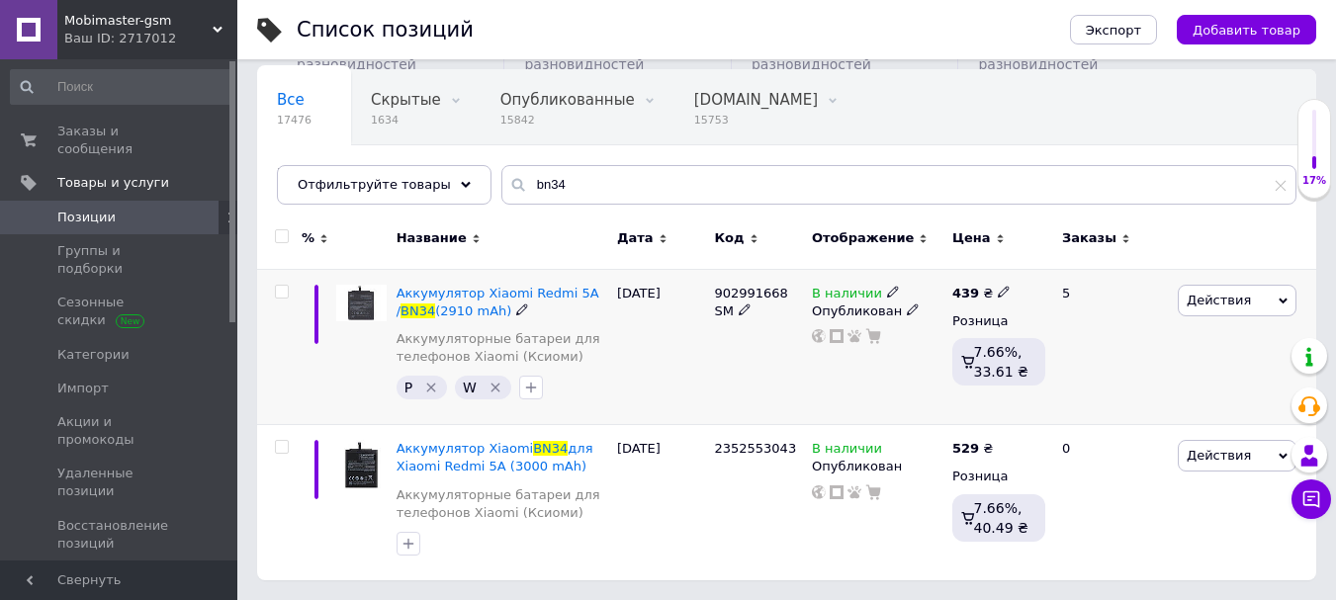
click at [998, 294] on icon at bounding box center [1004, 292] width 12 height 12
click at [1042, 263] on input "439" at bounding box center [1095, 270] width 150 height 40
click at [1045, 268] on input "439" at bounding box center [1095, 270] width 150 height 40
type input "449"
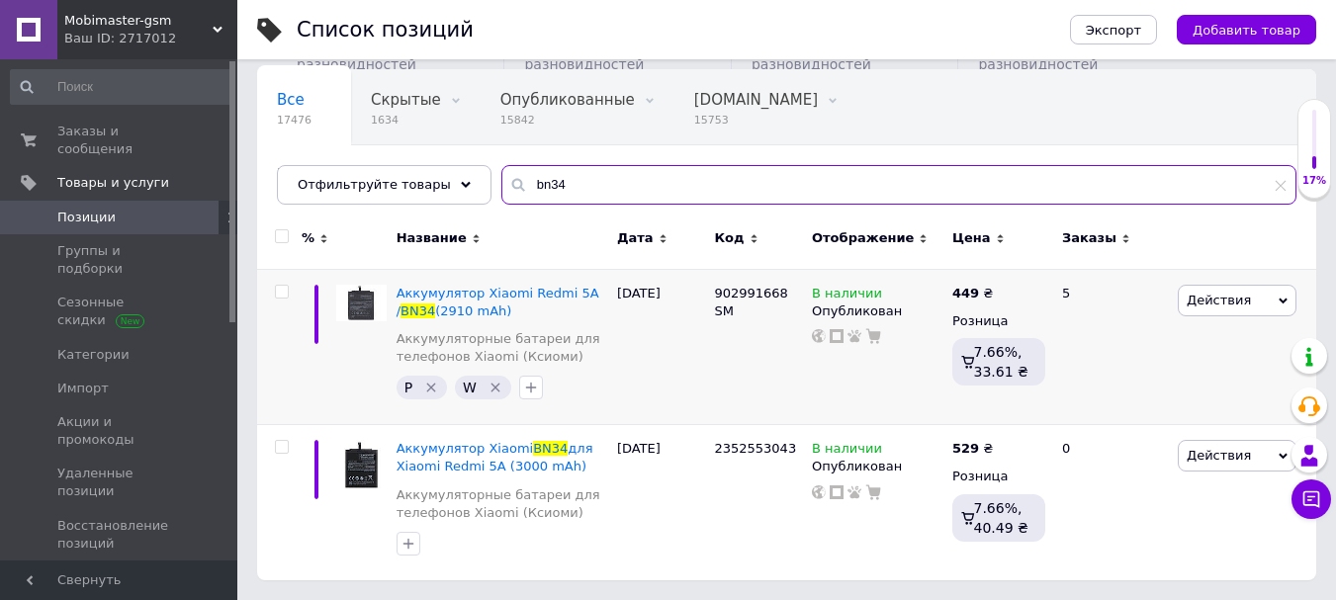
click at [572, 197] on input "bn34" at bounding box center [898, 185] width 795 height 40
type input "bn45"
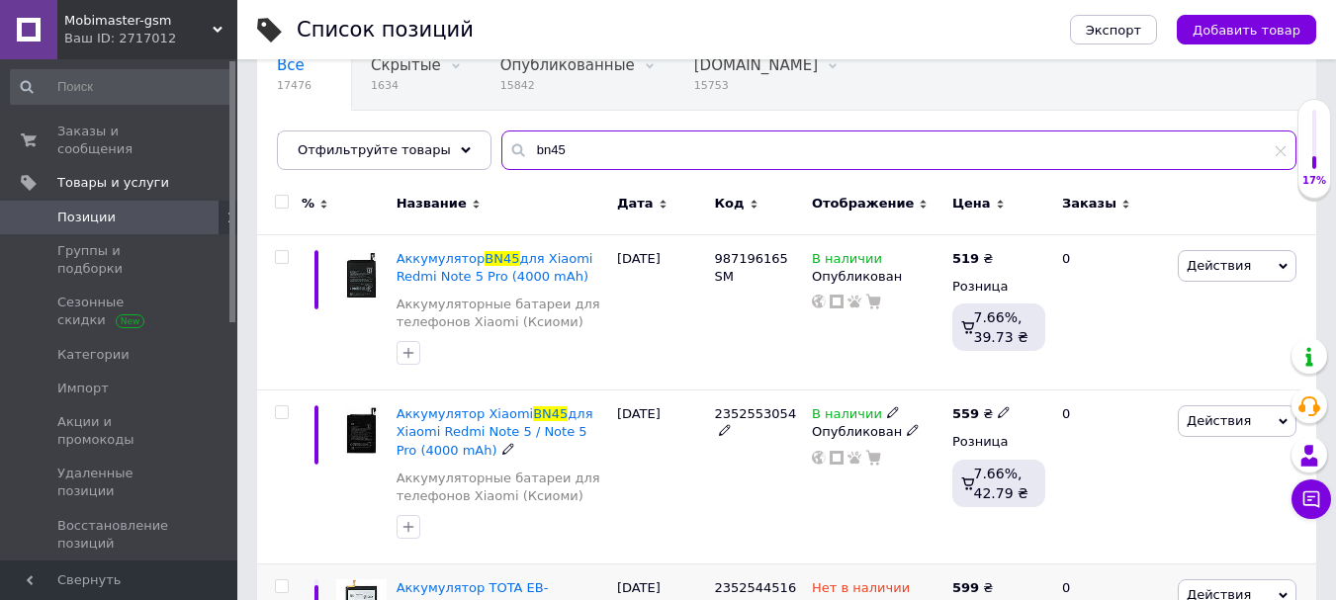
scroll to position [141, 0]
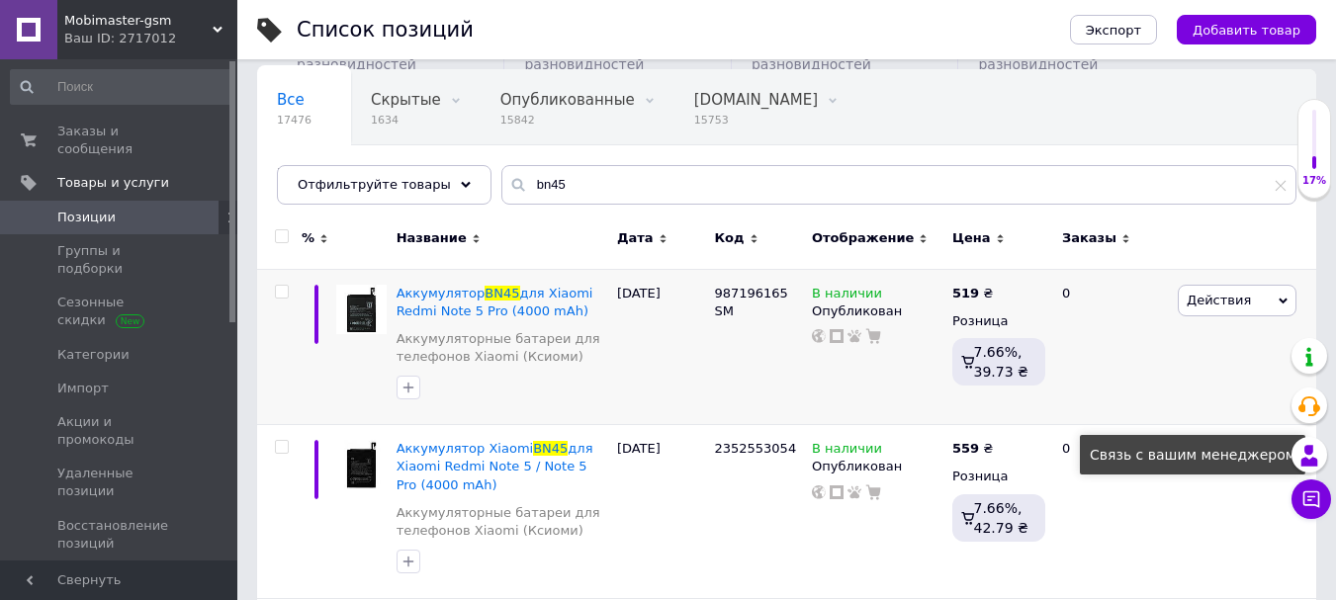
drag, startPoint x: 1150, startPoint y: 286, endPoint x: 1137, endPoint y: 285, distance: 12.9
click at [1142, 286] on div "0" at bounding box center [1111, 347] width 123 height 156
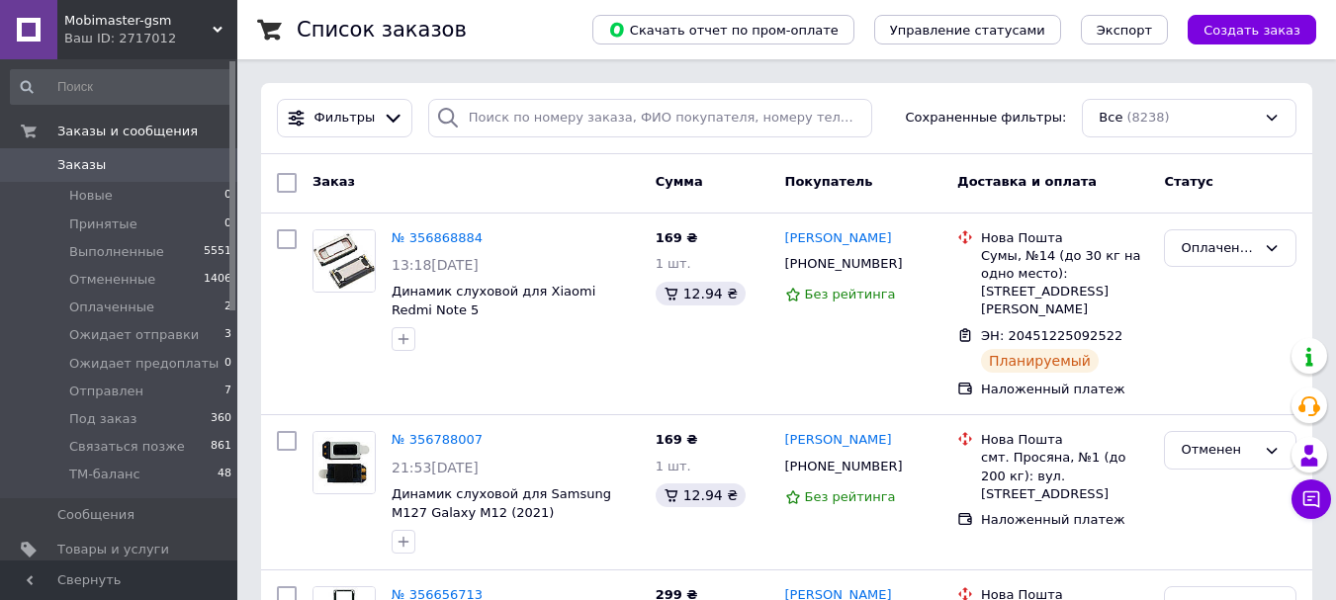
click at [221, 32] on icon at bounding box center [218, 30] width 10 height 10
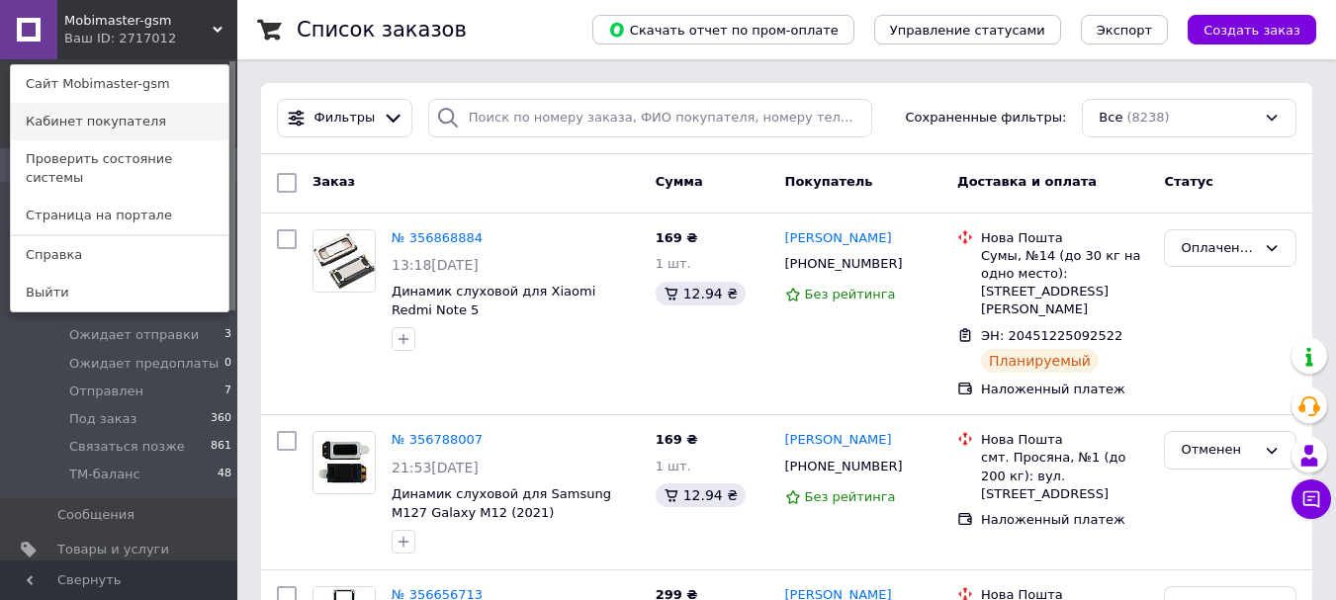
click at [103, 126] on link "Кабинет покупателя" at bounding box center [120, 122] width 218 height 38
